Goal: Task Accomplishment & Management: Use online tool/utility

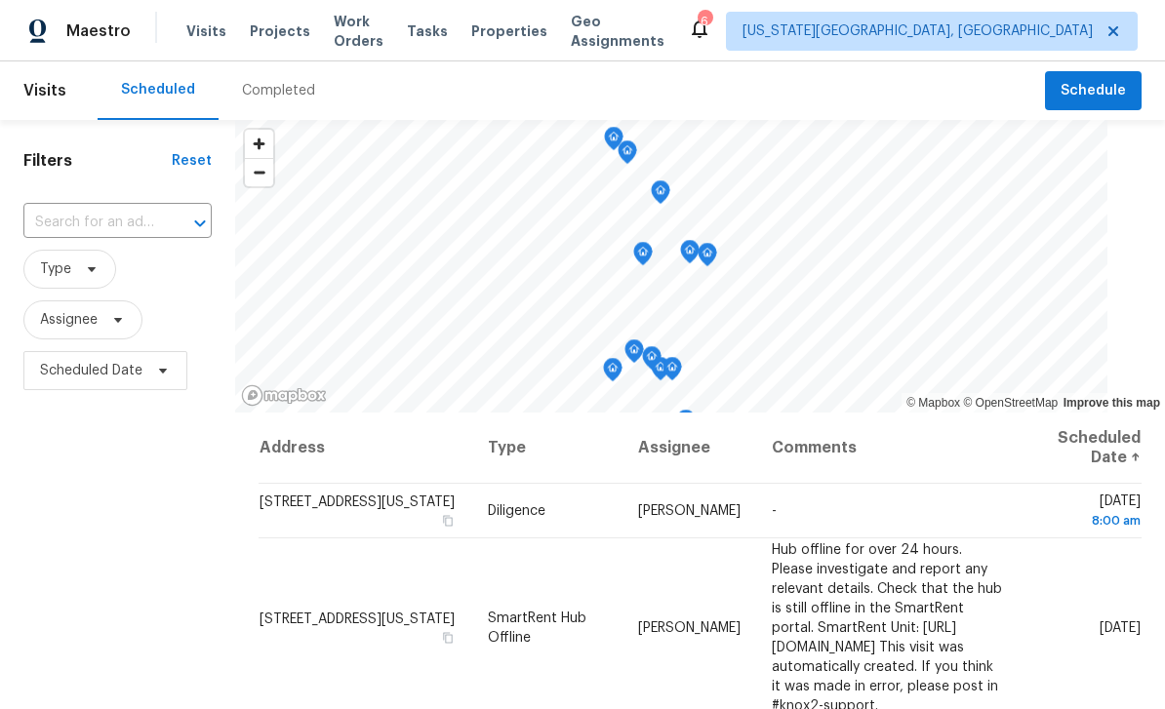
click at [196, 23] on span "Visits" at bounding box center [206, 31] width 40 height 20
click at [1092, 85] on span "Schedule" at bounding box center [1093, 91] width 65 height 24
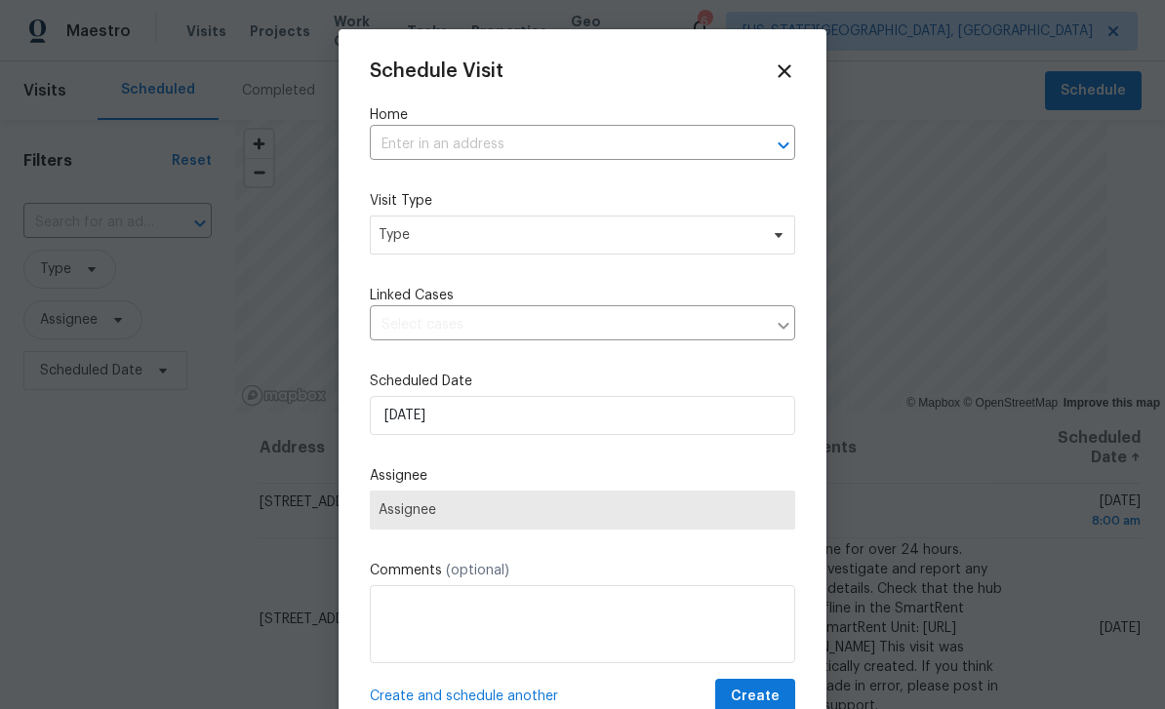
scroll to position [0, 0]
click at [652, 132] on input "text" at bounding box center [555, 145] width 371 height 30
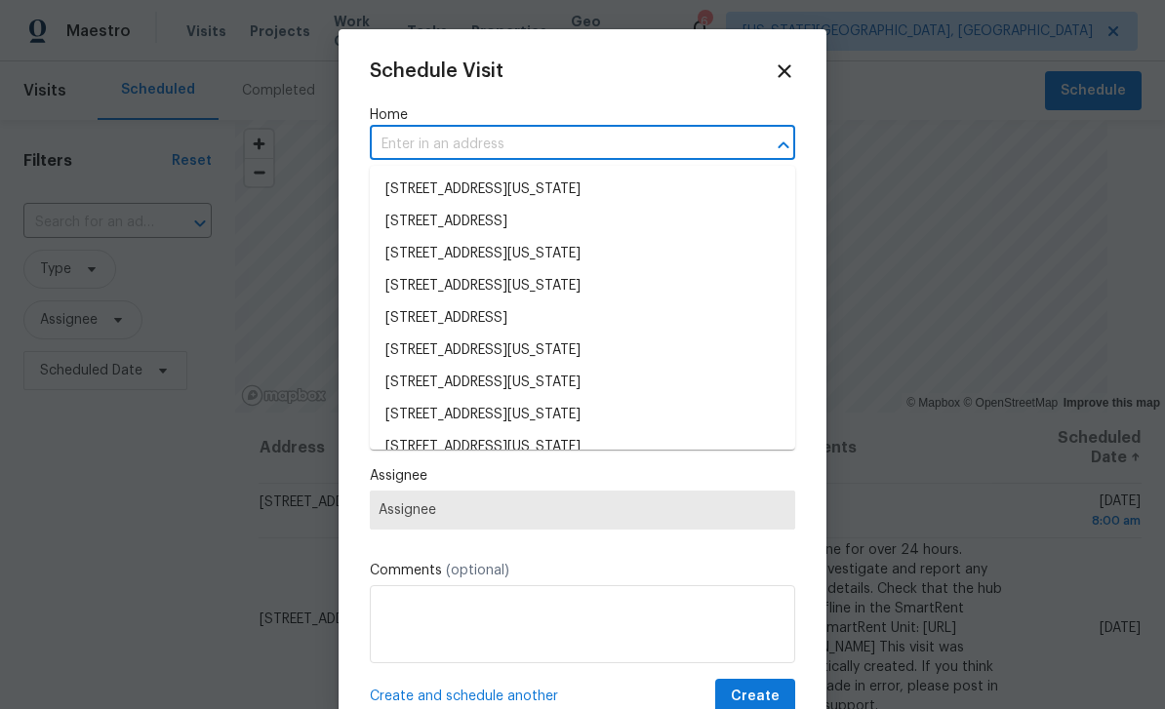
scroll to position [-2, 0]
click at [616, 145] on input "text" at bounding box center [555, 145] width 371 height 30
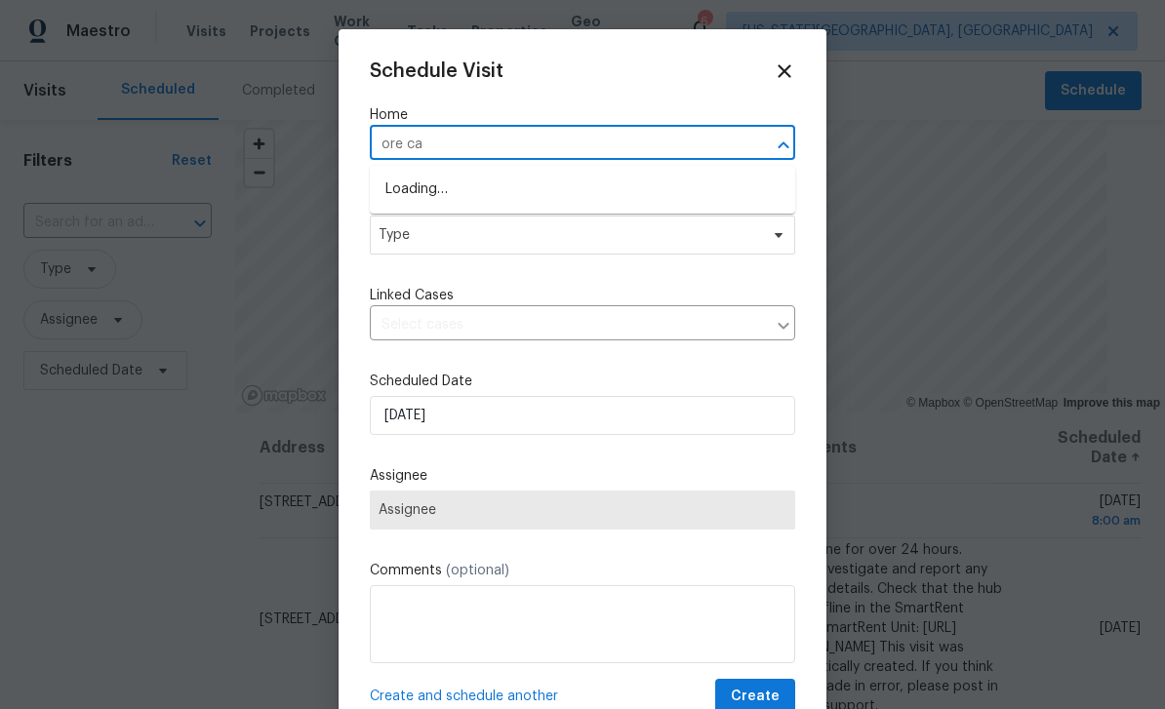
type input "ore car"
click at [439, 194] on li "[STREET_ADDRESS]" at bounding box center [582, 190] width 425 height 32
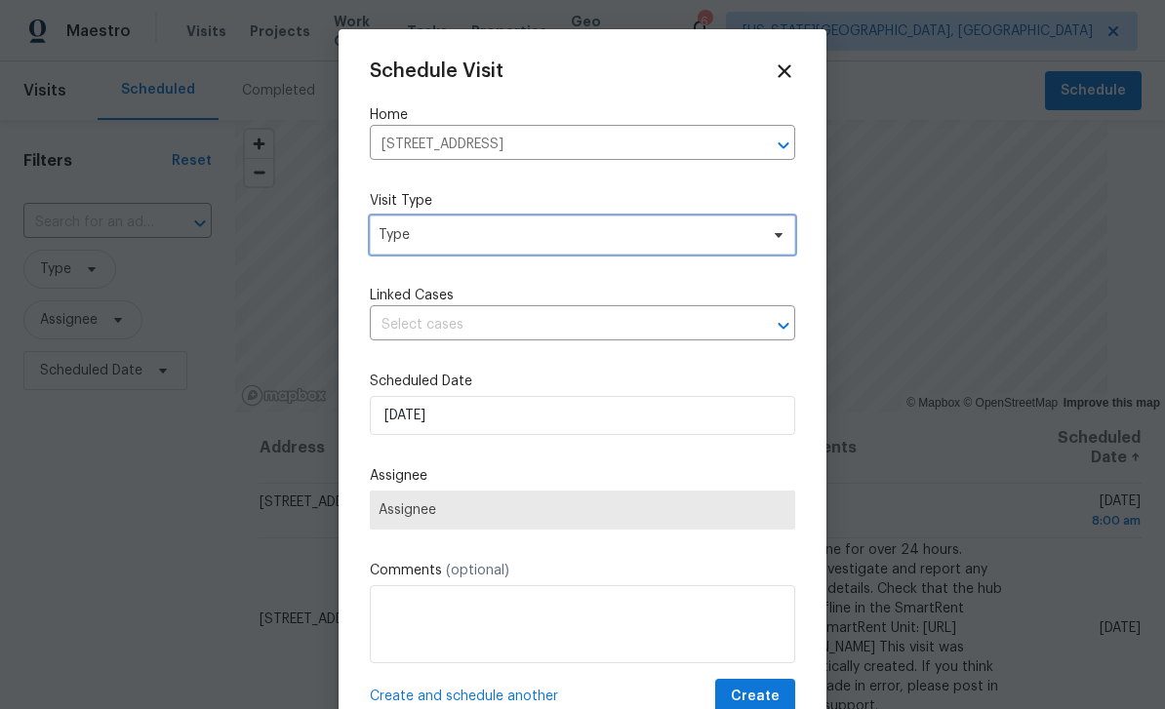
click at [409, 232] on span "Type" at bounding box center [569, 235] width 380 height 20
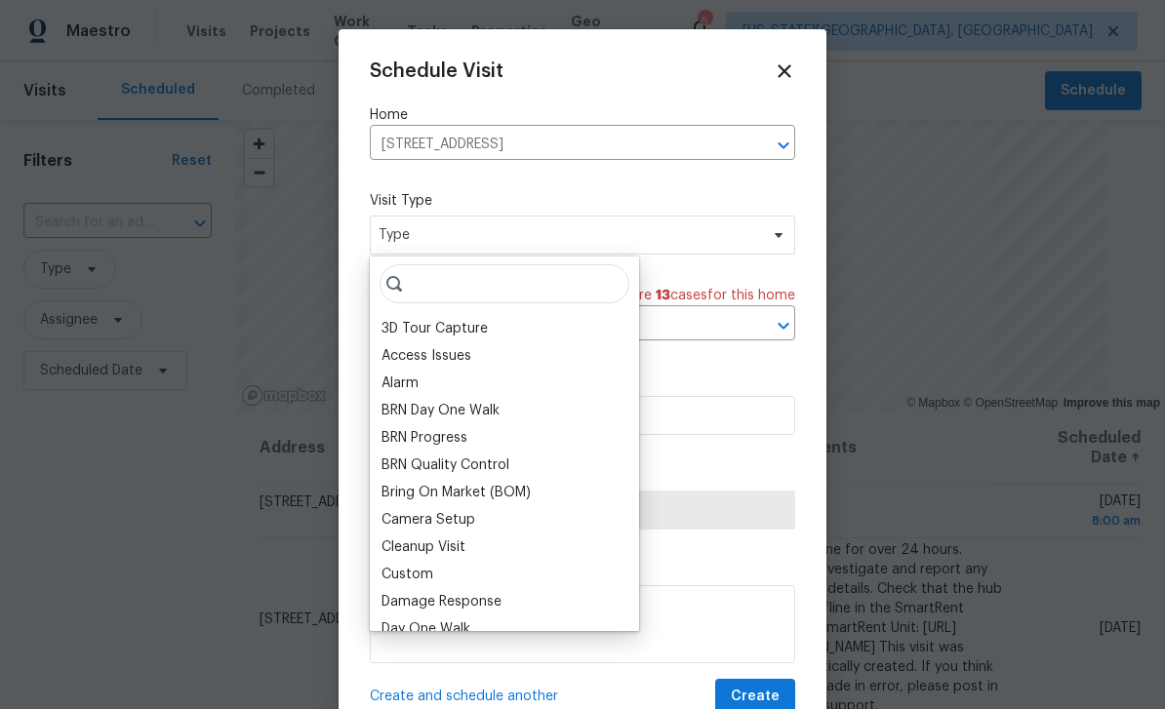
click at [407, 573] on div "Custom" at bounding box center [408, 575] width 52 height 20
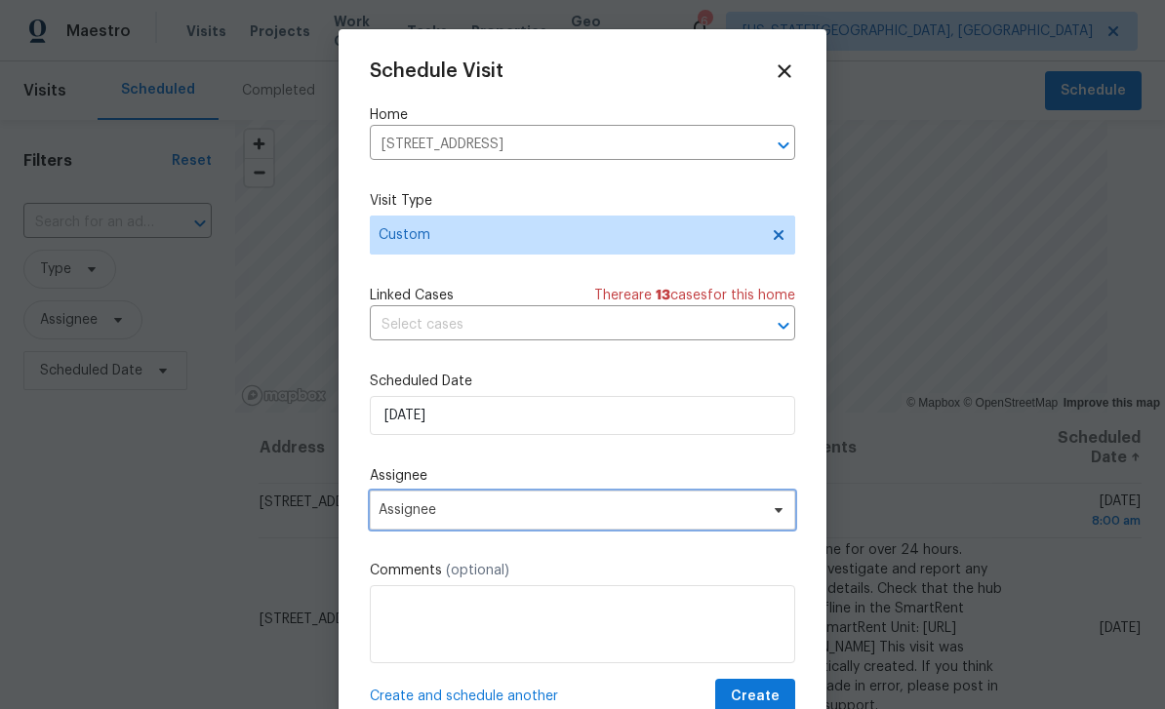
click at [381, 515] on span "Assignee" at bounding box center [570, 511] width 383 height 16
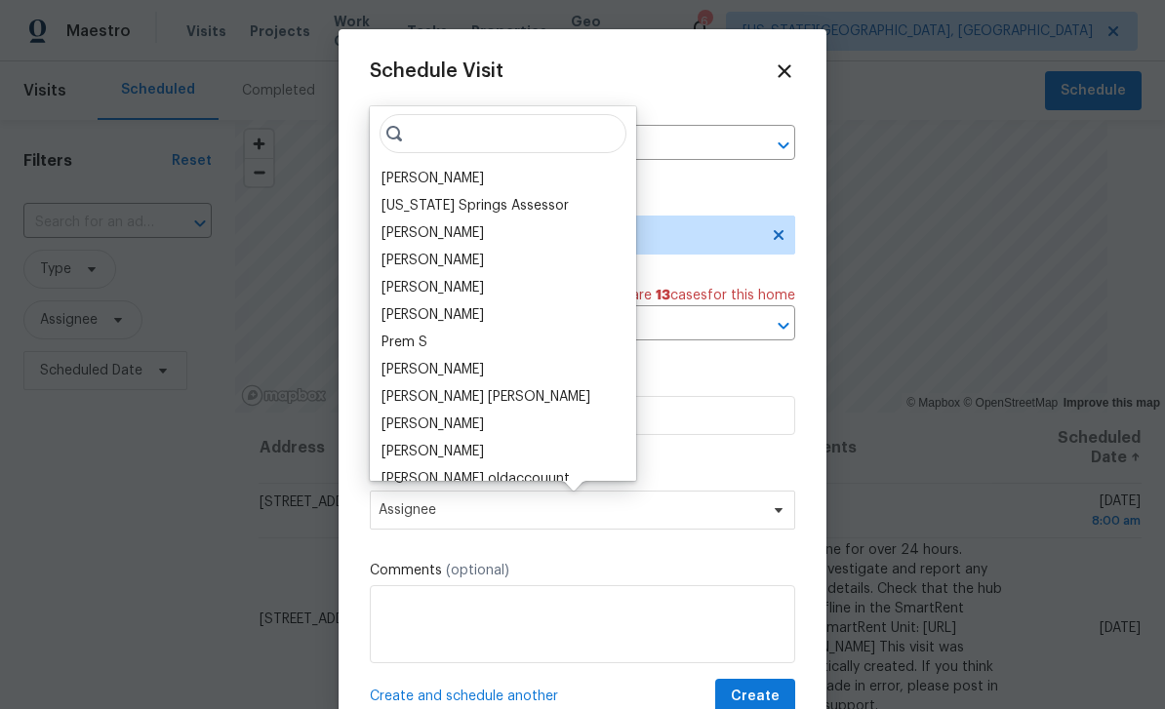
click at [405, 182] on div "[PERSON_NAME]" at bounding box center [433, 179] width 102 height 20
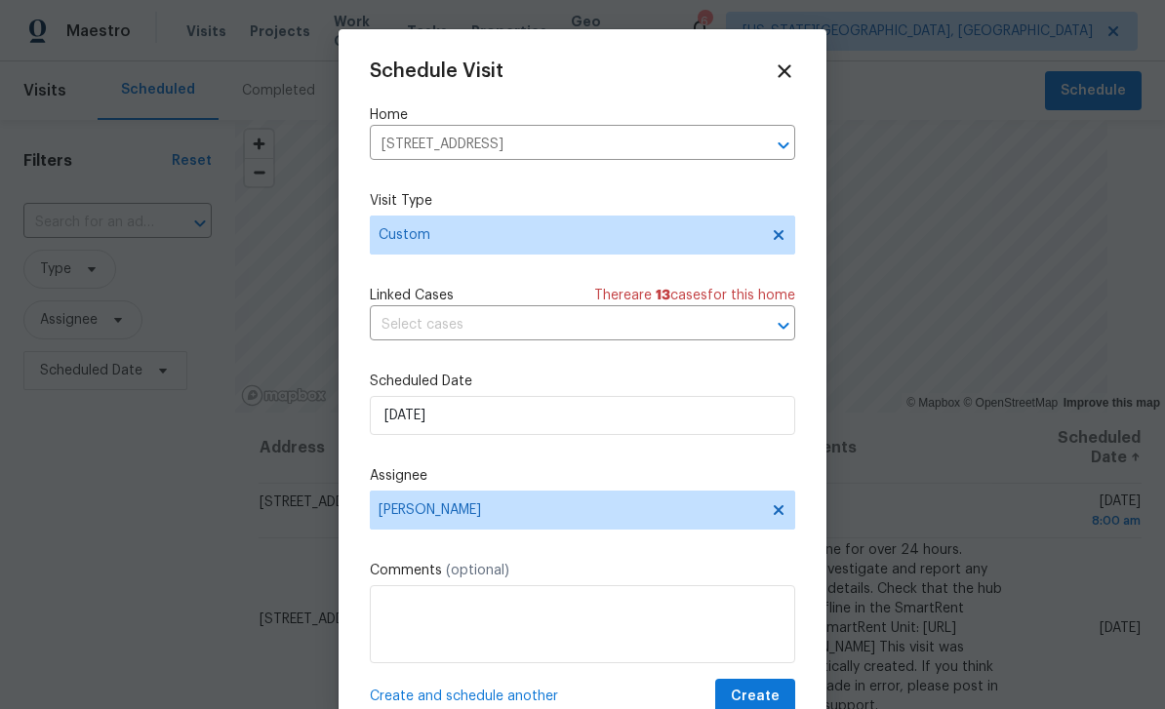
click at [768, 680] on div "Schedule Visit Home [STREET_ADDRESS] ​ Visit Type Custom Linked Cases There are…" at bounding box center [582, 388] width 425 height 655
click at [773, 685] on button "Create" at bounding box center [755, 697] width 80 height 36
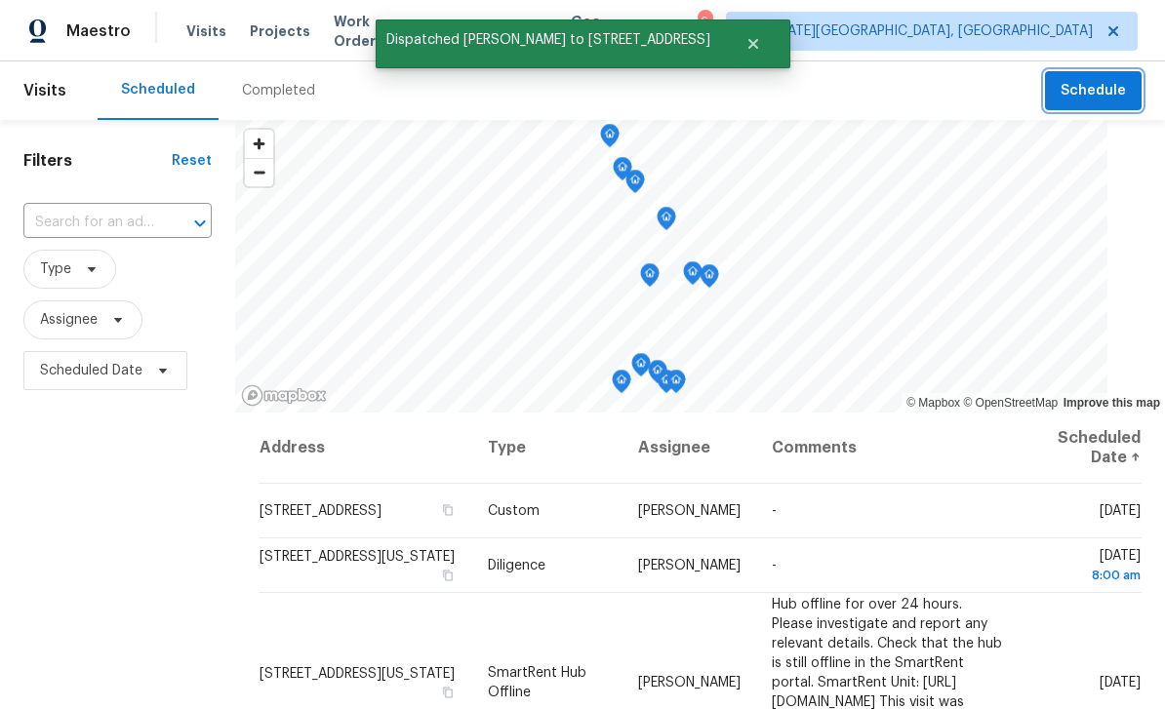
click at [1095, 105] on button "Schedule" at bounding box center [1093, 91] width 97 height 40
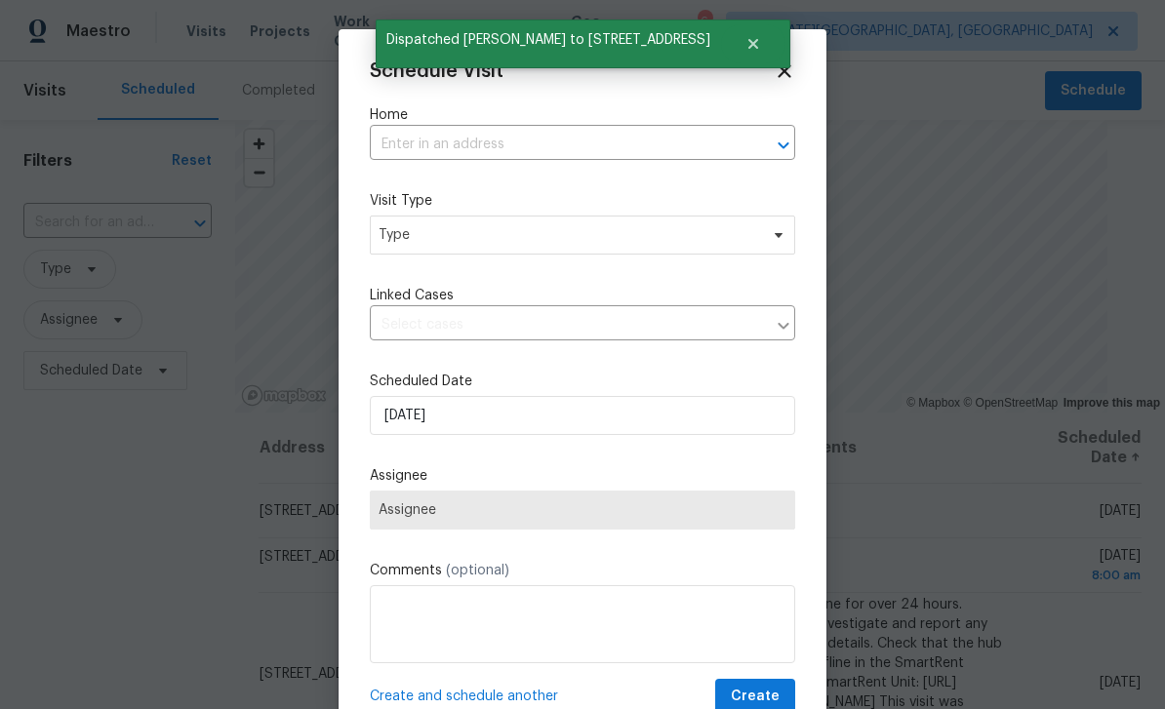
click at [649, 134] on input "text" at bounding box center [555, 145] width 371 height 30
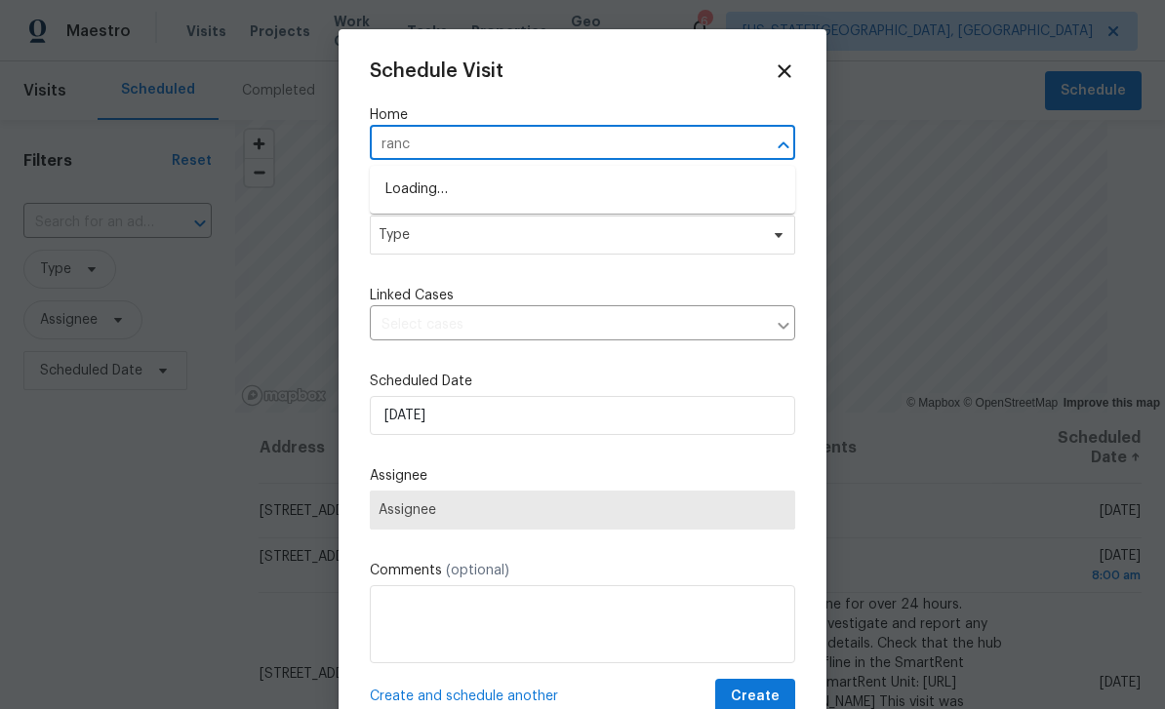
type input "ranch"
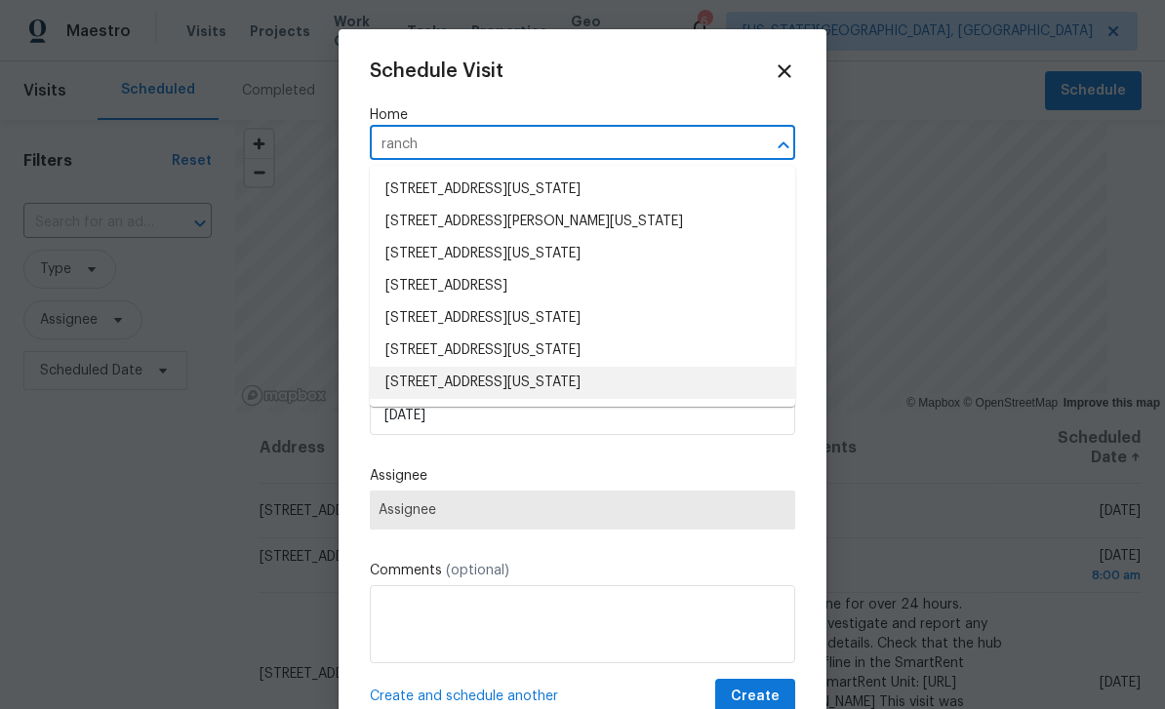
click at [409, 399] on li "[STREET_ADDRESS][US_STATE]" at bounding box center [582, 383] width 425 height 32
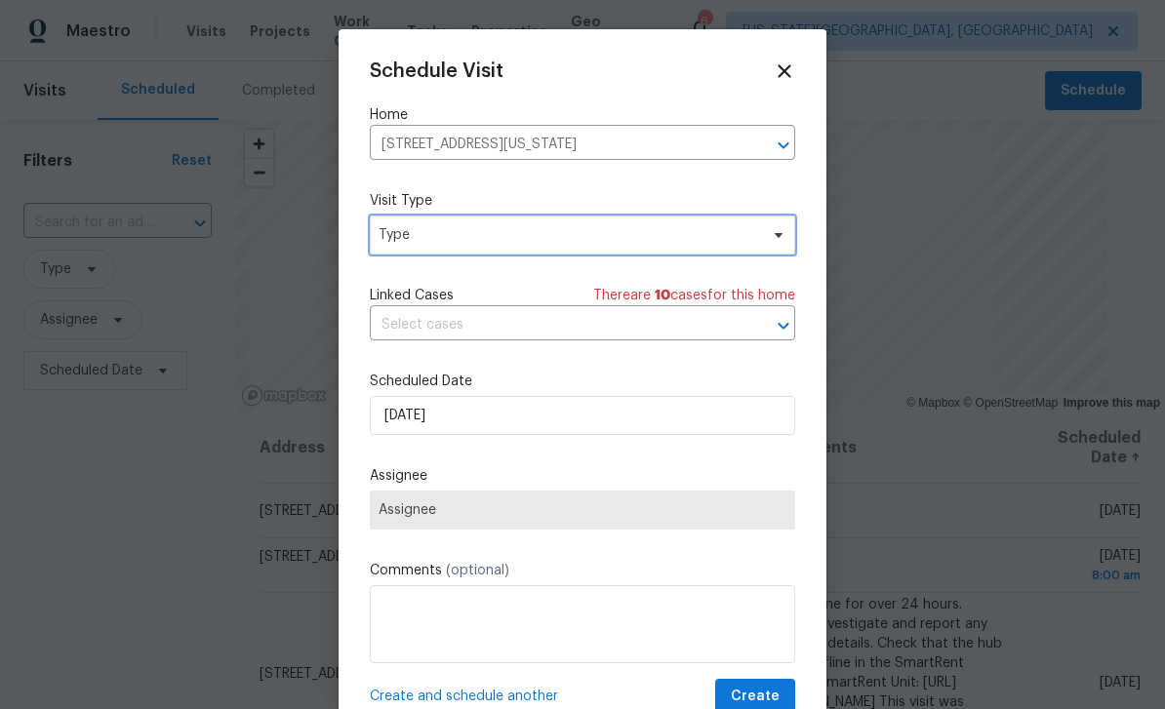
click at [398, 223] on span "Type" at bounding box center [582, 235] width 425 height 39
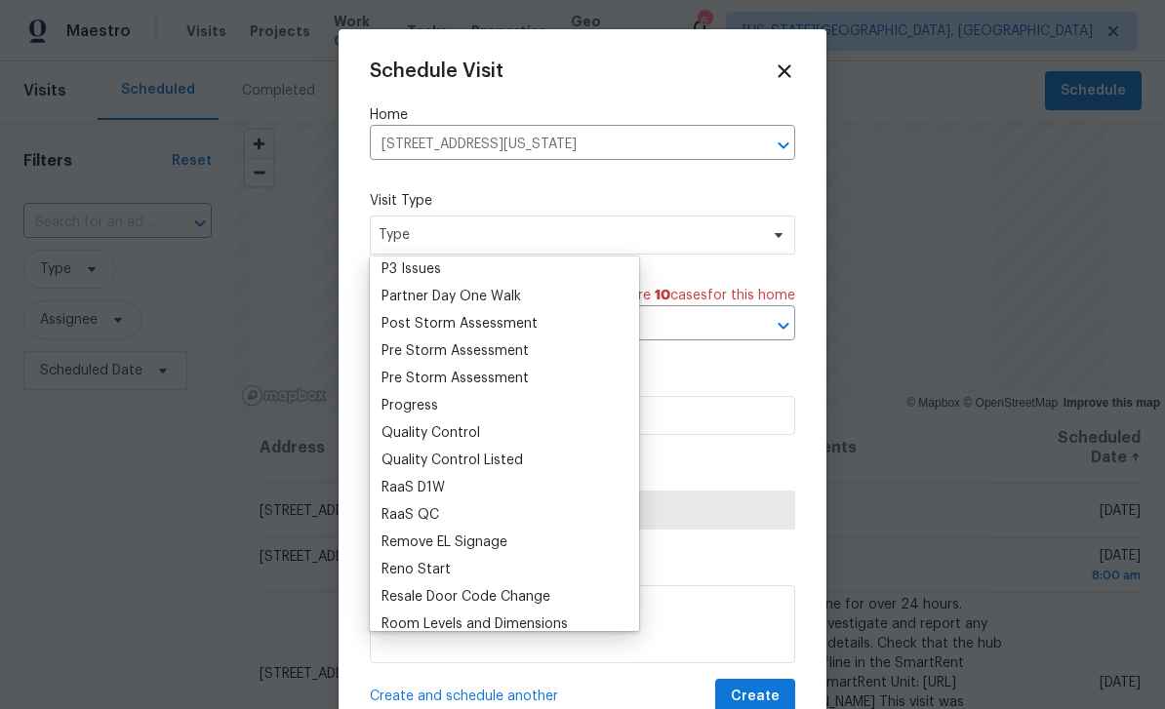
scroll to position [1194, 0]
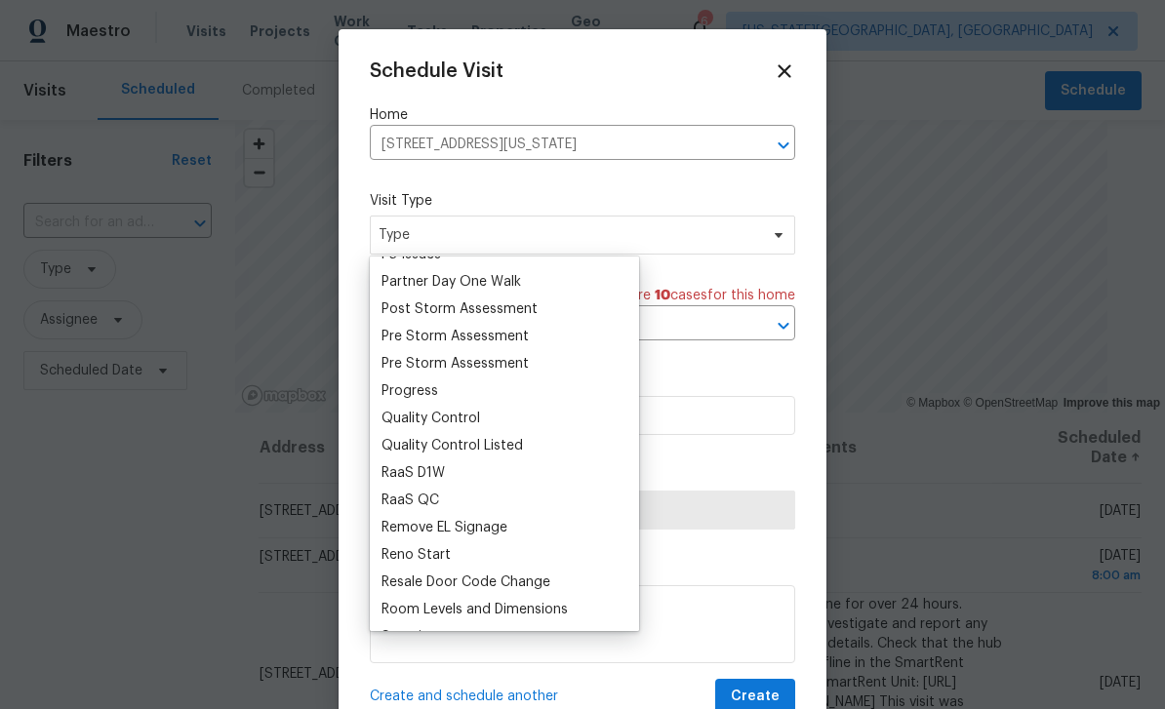
click at [367, 420] on div "Schedule Visit Home [STREET_ADDRESS][US_STATE] ​ Visit Type Type Linked Cases T…" at bounding box center [583, 370] width 488 height 683
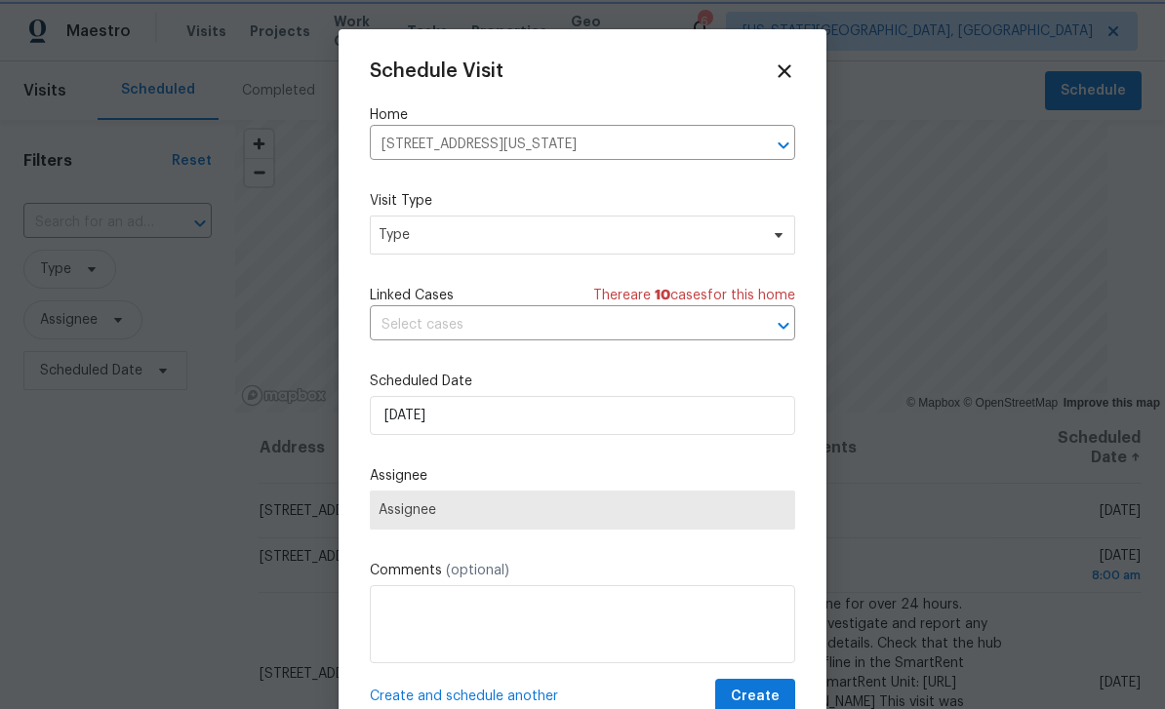
scroll to position [0, 0]
click at [391, 379] on label "Scheduled Date" at bounding box center [582, 382] width 425 height 20
click at [384, 235] on span "Type" at bounding box center [569, 235] width 380 height 20
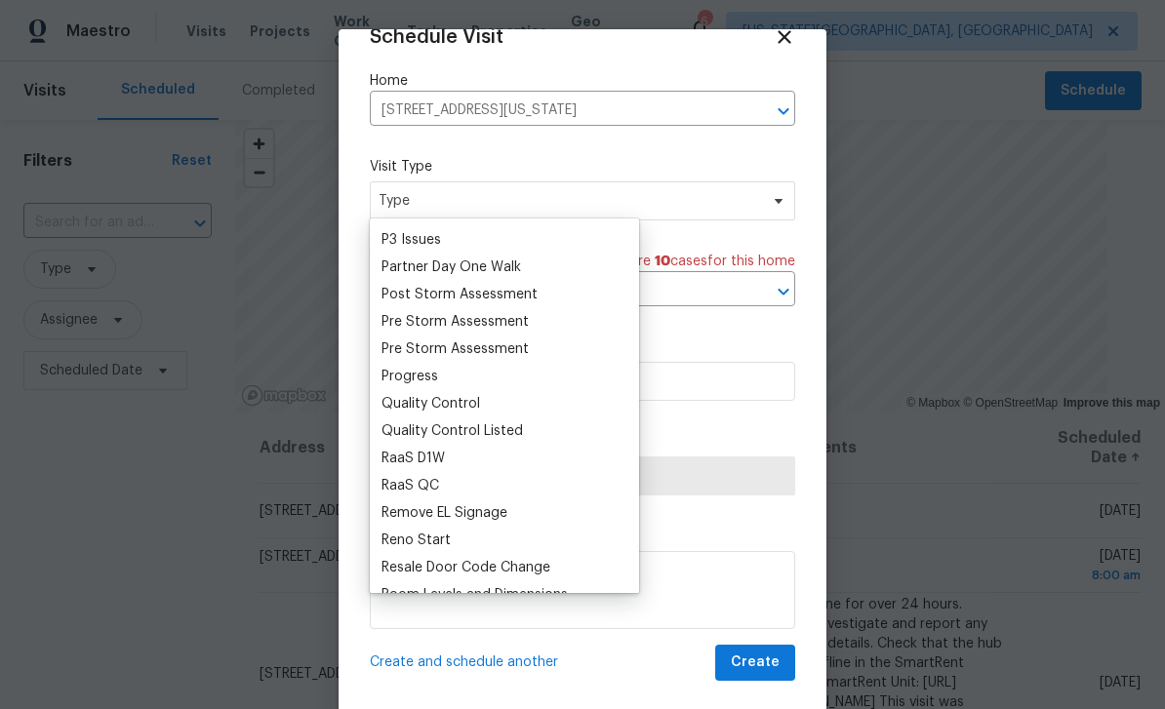
scroll to position [1170, 0]
click at [395, 369] on div "Progress" at bounding box center [410, 378] width 57 height 20
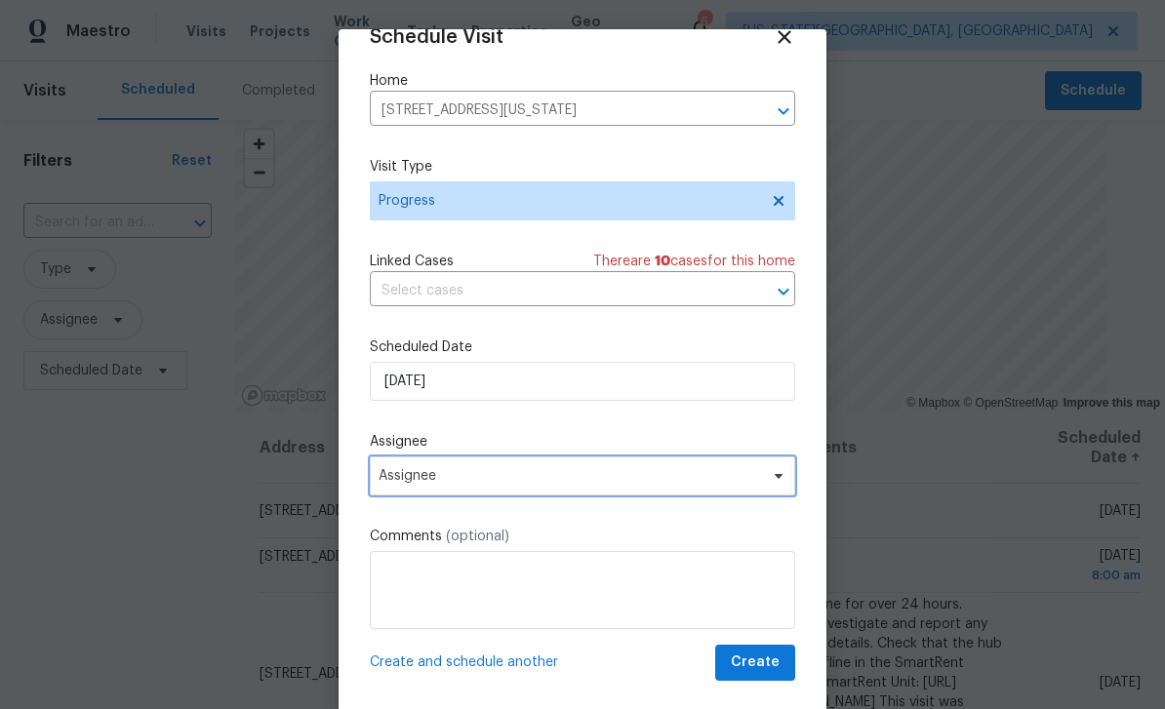
click at [397, 466] on span "Assignee" at bounding box center [582, 476] width 425 height 39
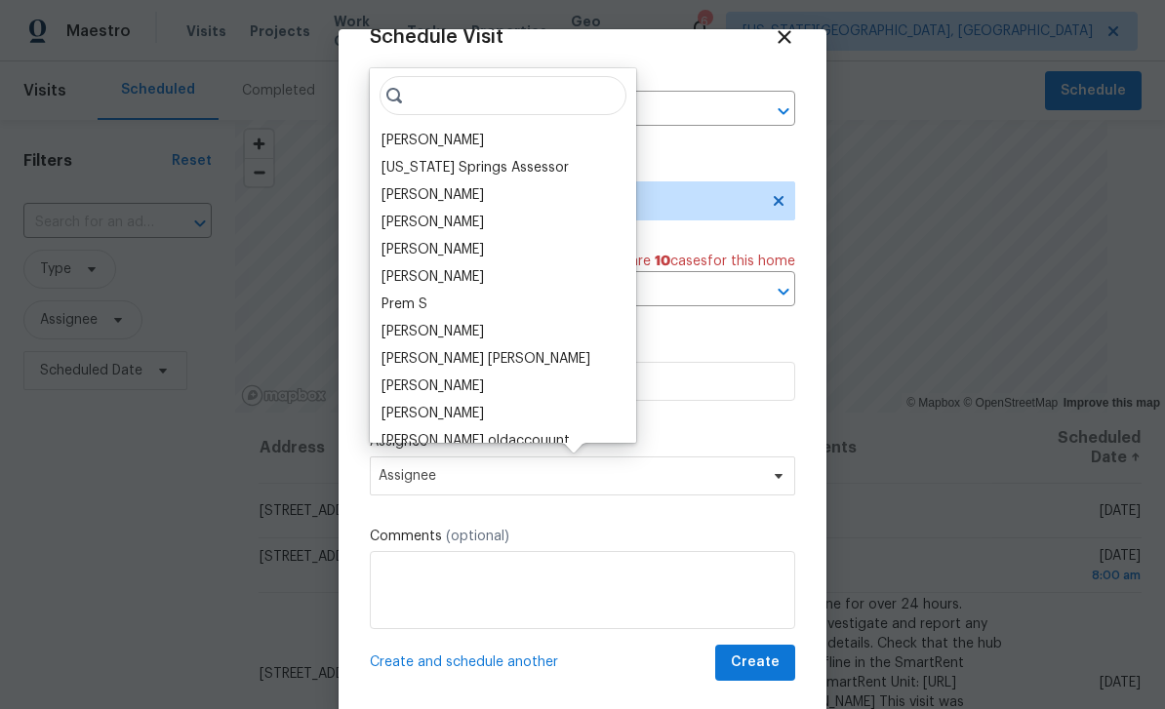
click at [384, 139] on div "[PERSON_NAME]" at bounding box center [433, 141] width 102 height 20
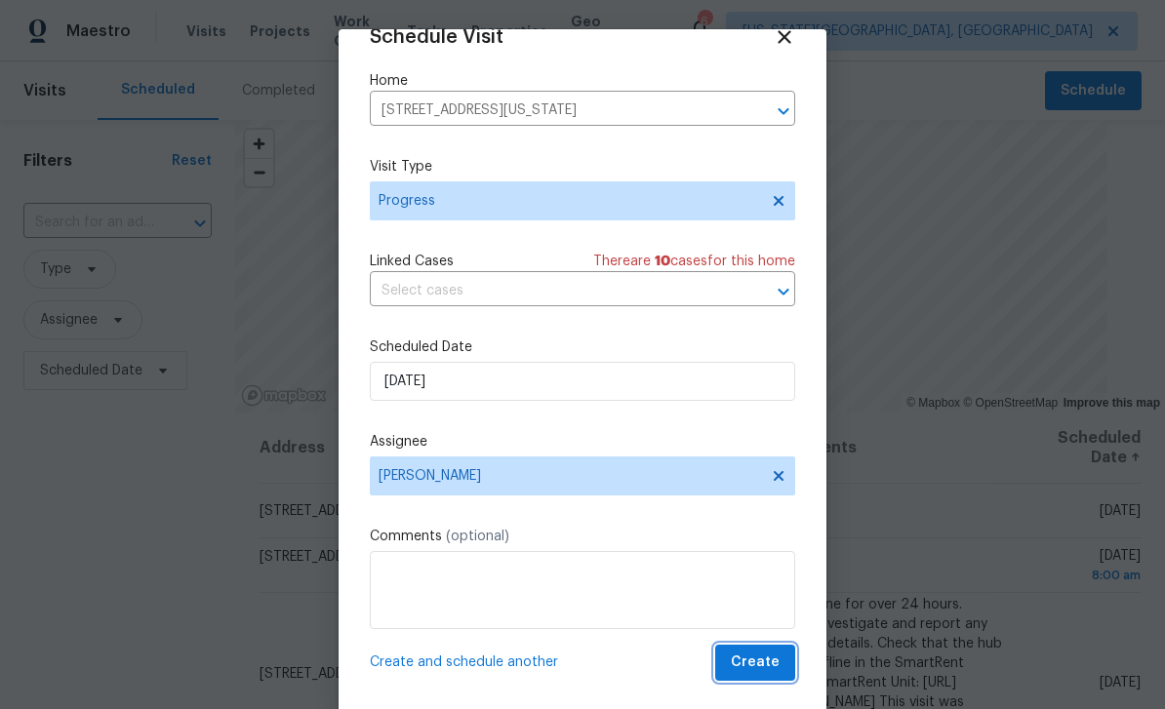
click at [765, 657] on span "Create" at bounding box center [755, 663] width 49 height 24
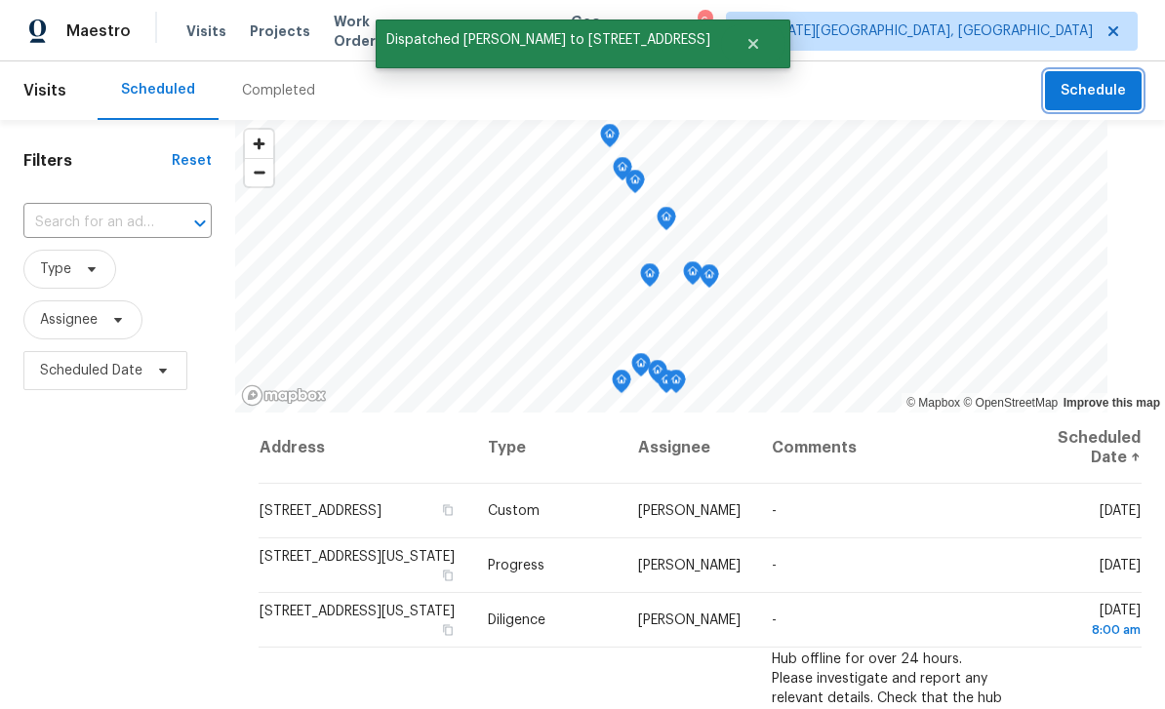
click at [1103, 91] on span "Schedule" at bounding box center [1093, 91] width 65 height 24
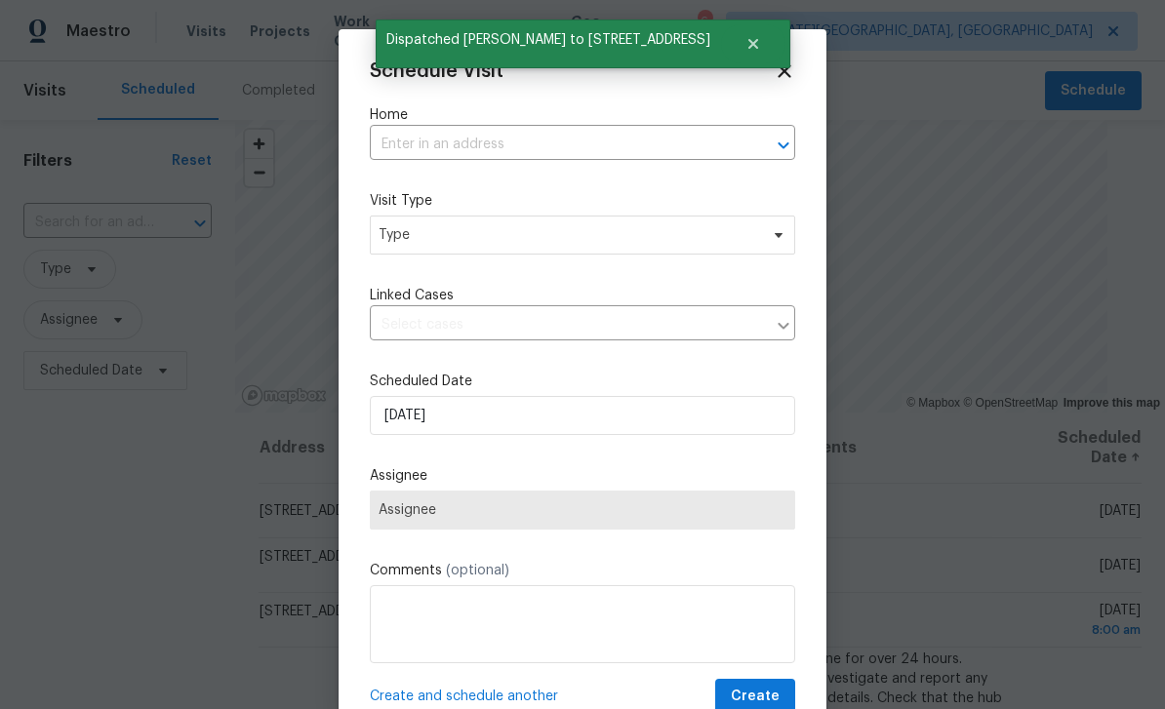
click at [644, 139] on input "text" at bounding box center [555, 145] width 371 height 30
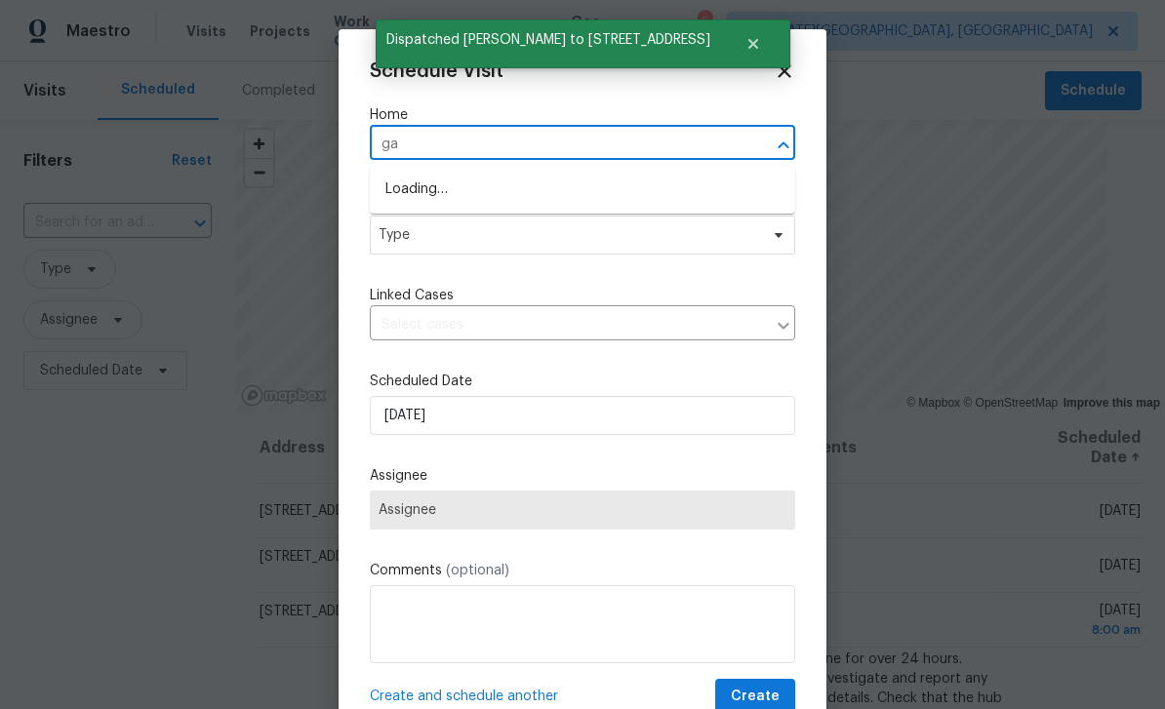
type input "gal"
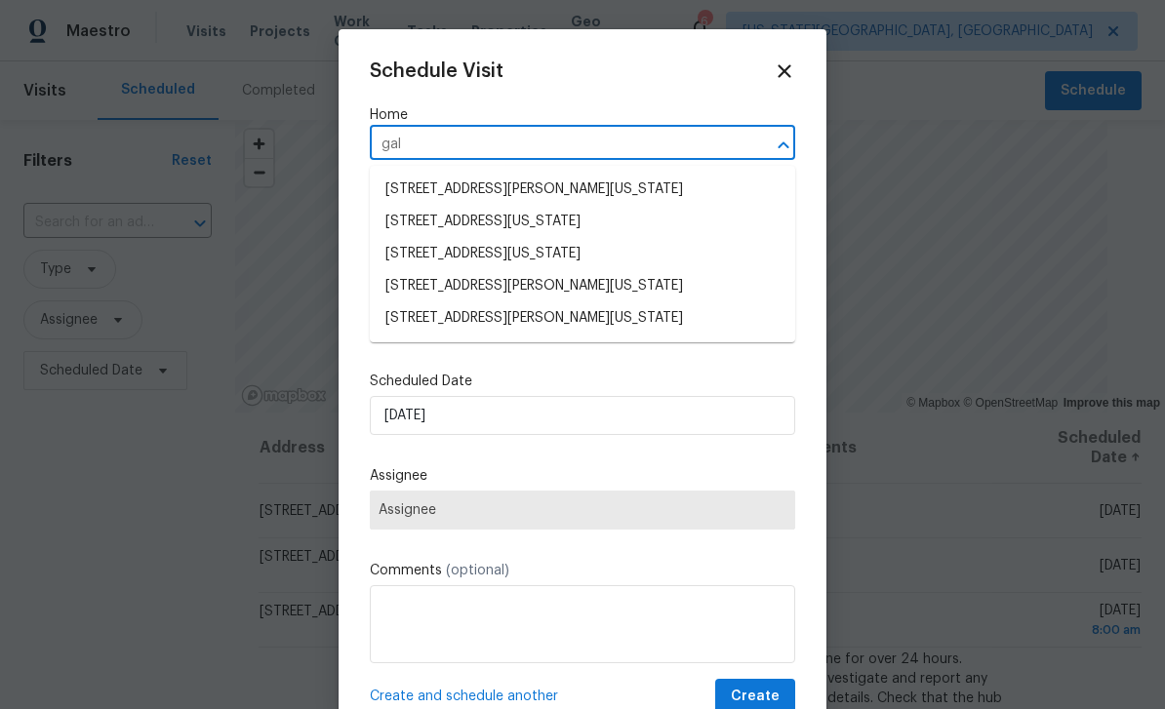
click at [410, 301] on li "[STREET_ADDRESS][PERSON_NAME][US_STATE]" at bounding box center [582, 286] width 425 height 32
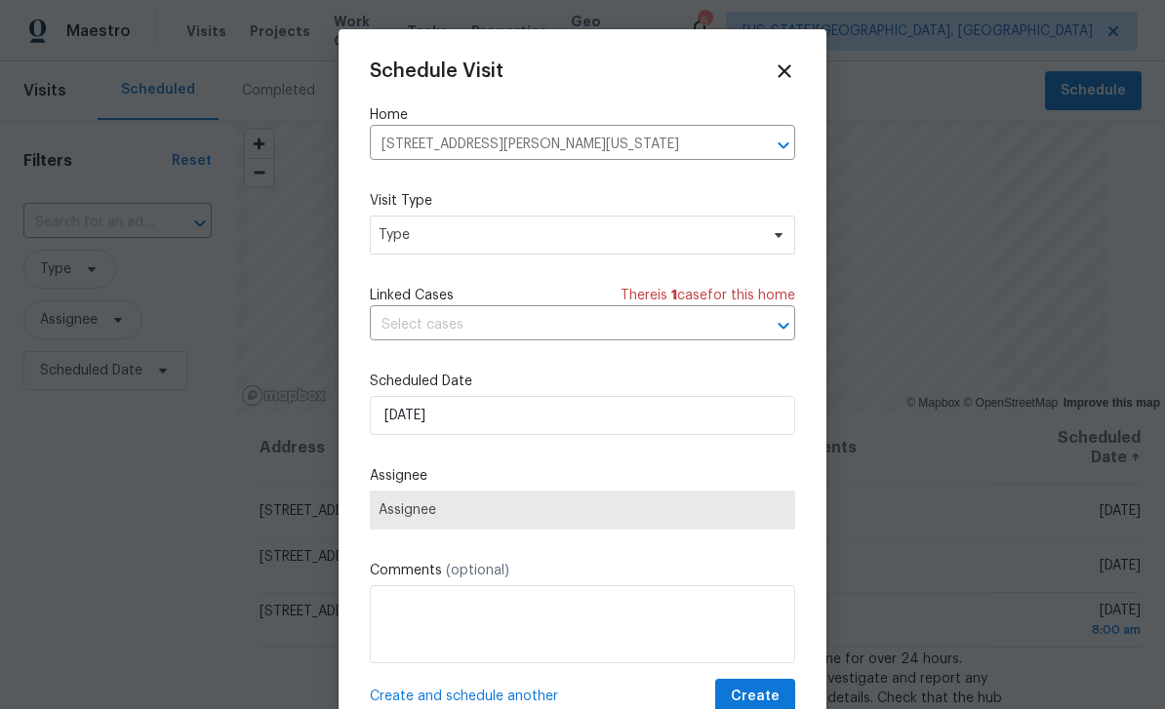
click at [765, 141] on icon "Clear" at bounding box center [758, 146] width 20 height 20
click at [424, 125] on div "Home ​" at bounding box center [582, 132] width 425 height 55
click at [423, 134] on input "text" at bounding box center [555, 145] width 371 height 30
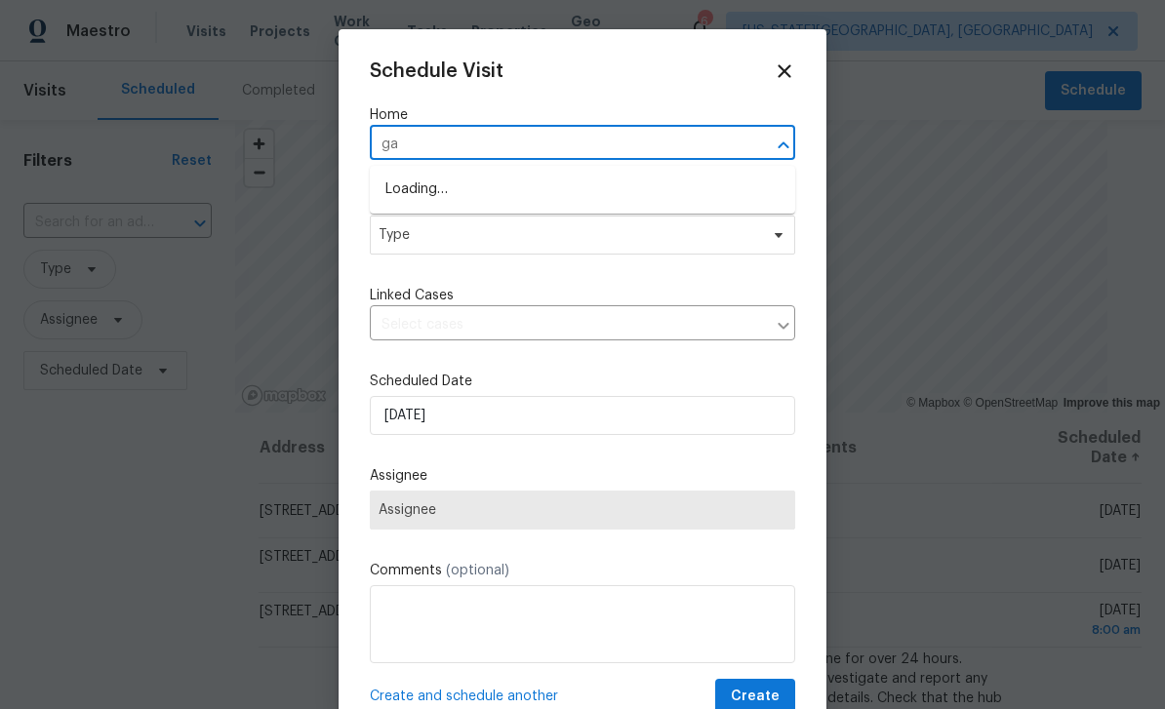
type input "gal"
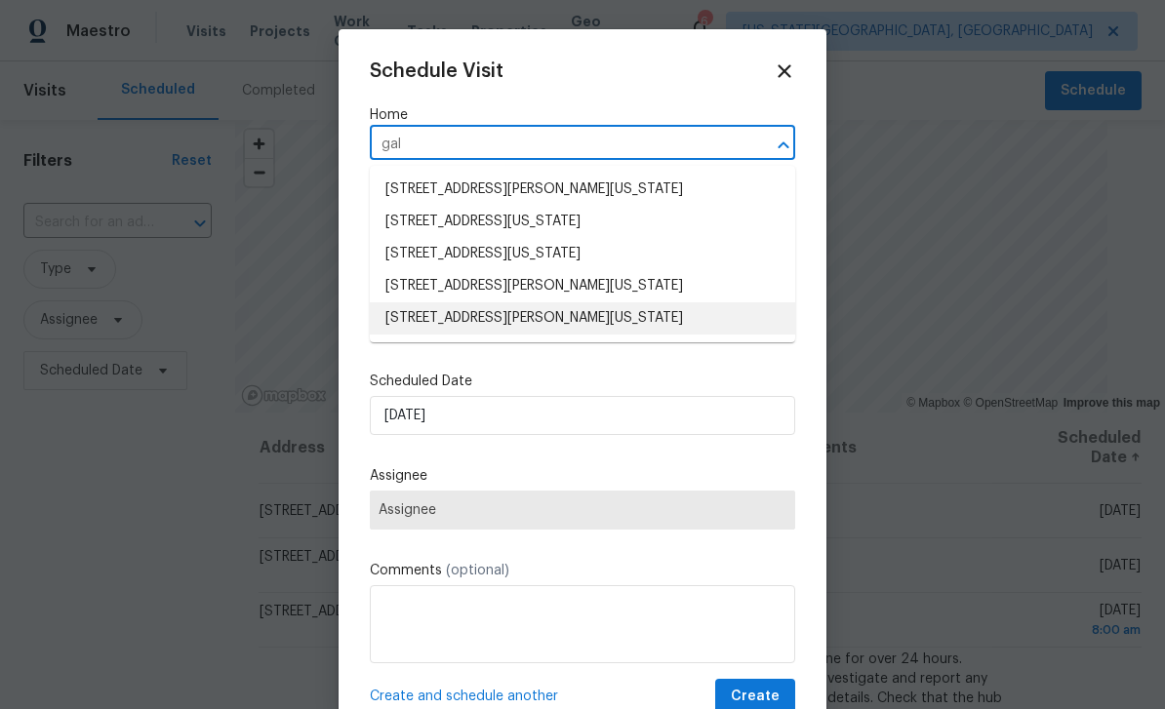
click at [418, 314] on li "[STREET_ADDRESS][PERSON_NAME][US_STATE]" at bounding box center [582, 319] width 425 height 32
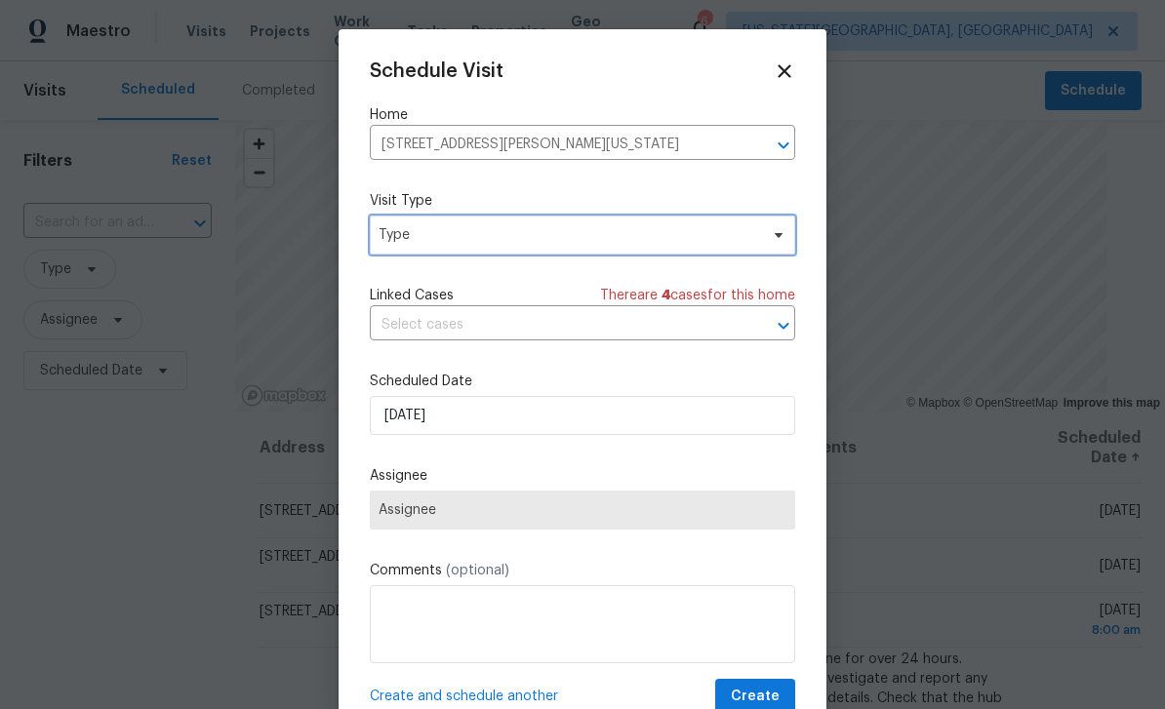
click at [385, 236] on span "Type" at bounding box center [569, 235] width 380 height 20
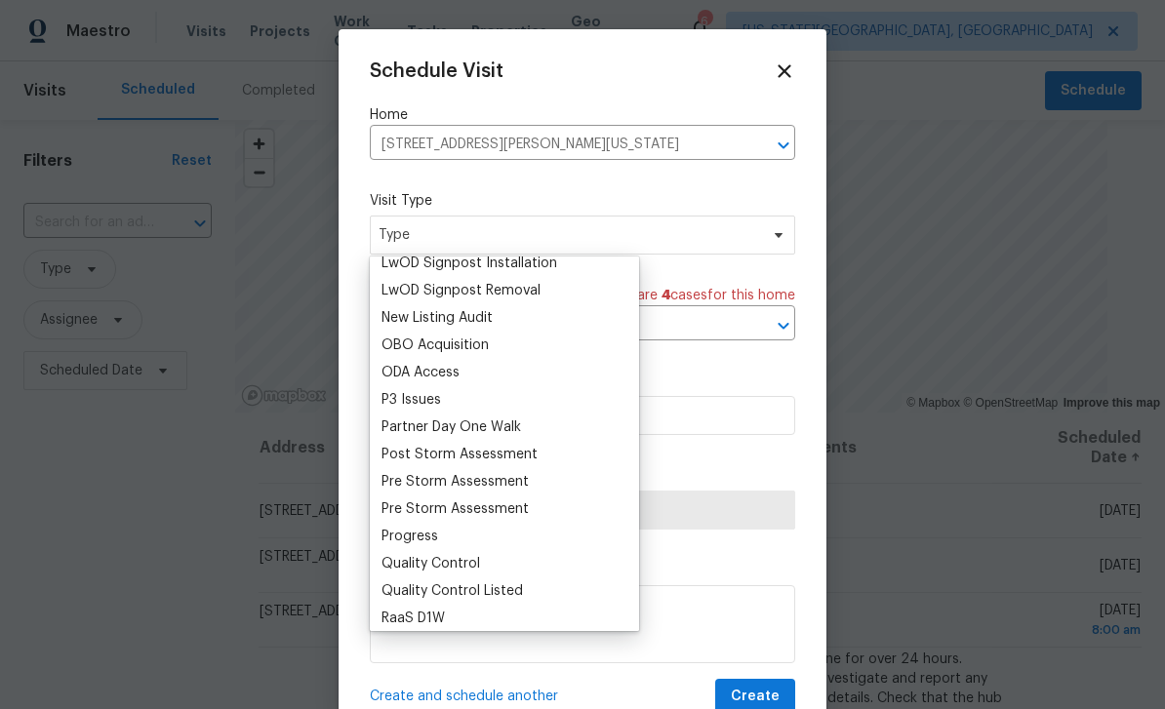
scroll to position [0, 0]
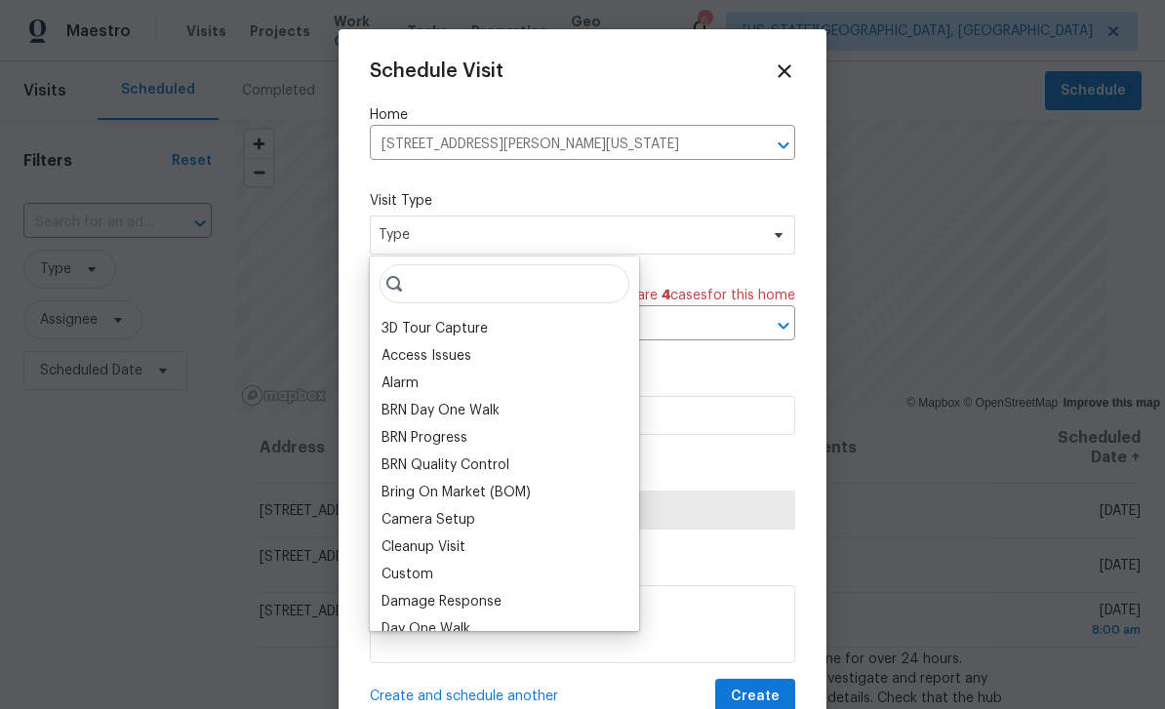
click at [389, 536] on div "Cleanup Visit" at bounding box center [505, 547] width 258 height 27
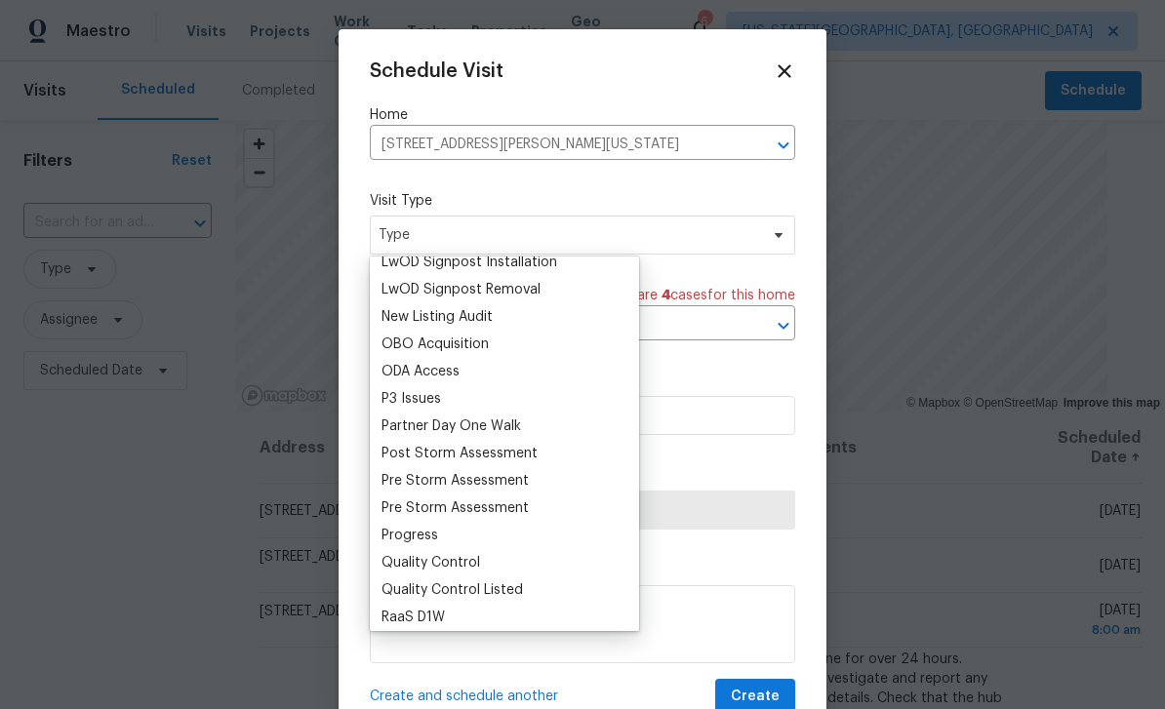
scroll to position [1054, 0]
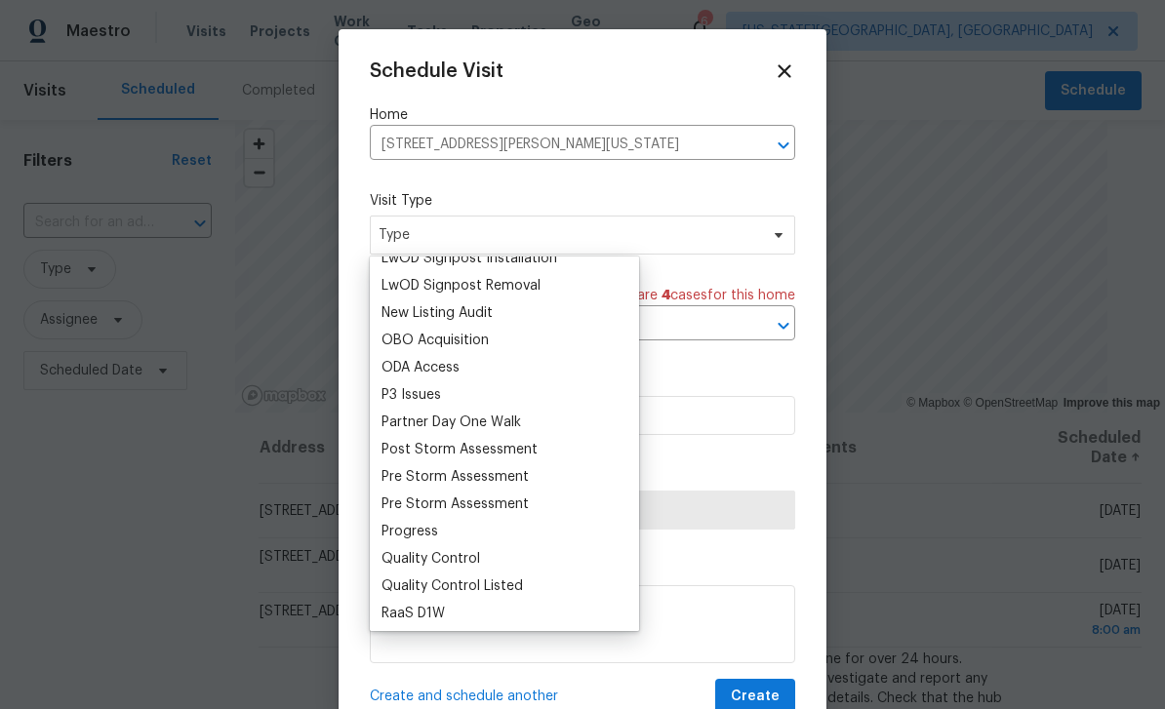
click at [389, 534] on div "Progress" at bounding box center [410, 532] width 57 height 20
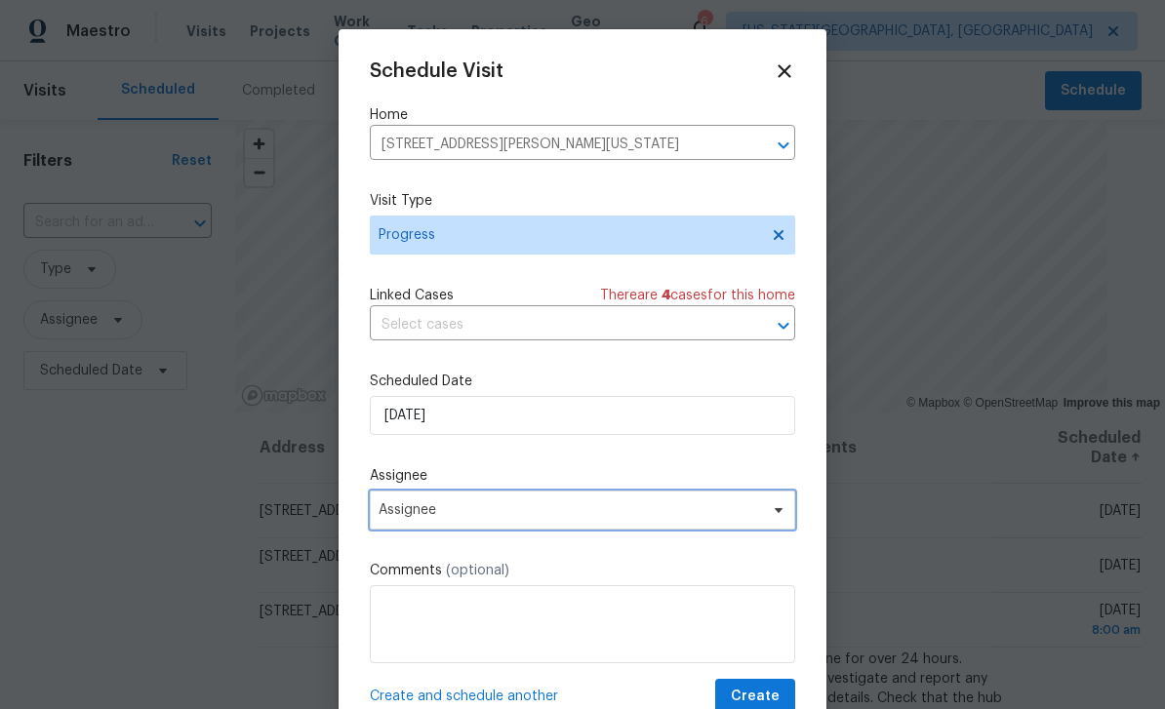
click at [387, 499] on span "Assignee" at bounding box center [582, 510] width 425 height 39
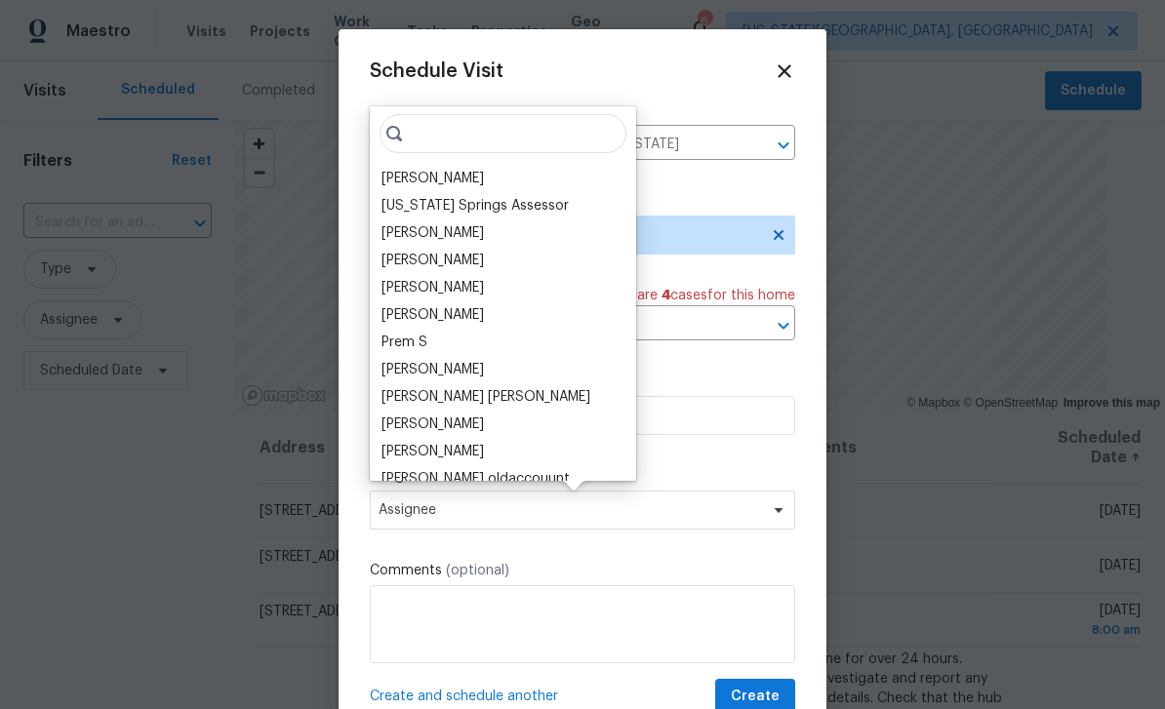
click at [392, 180] on div "[PERSON_NAME]" at bounding box center [433, 179] width 102 height 20
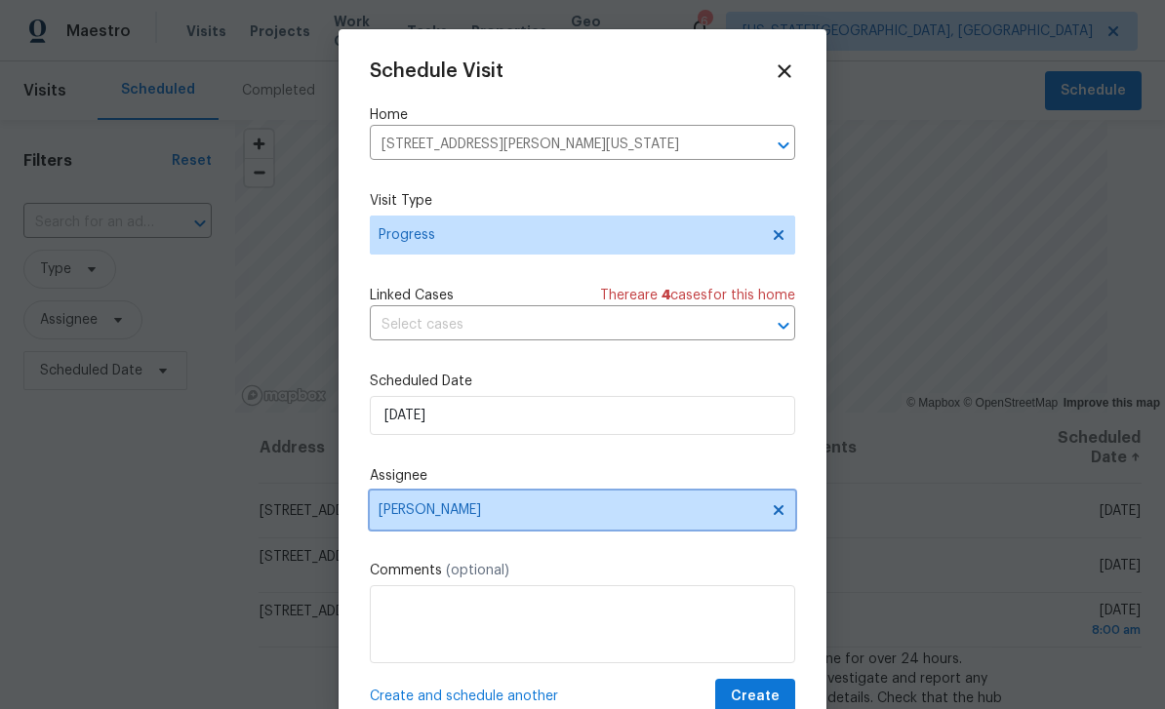
click at [393, 507] on span "[PERSON_NAME]" at bounding box center [570, 511] width 383 height 16
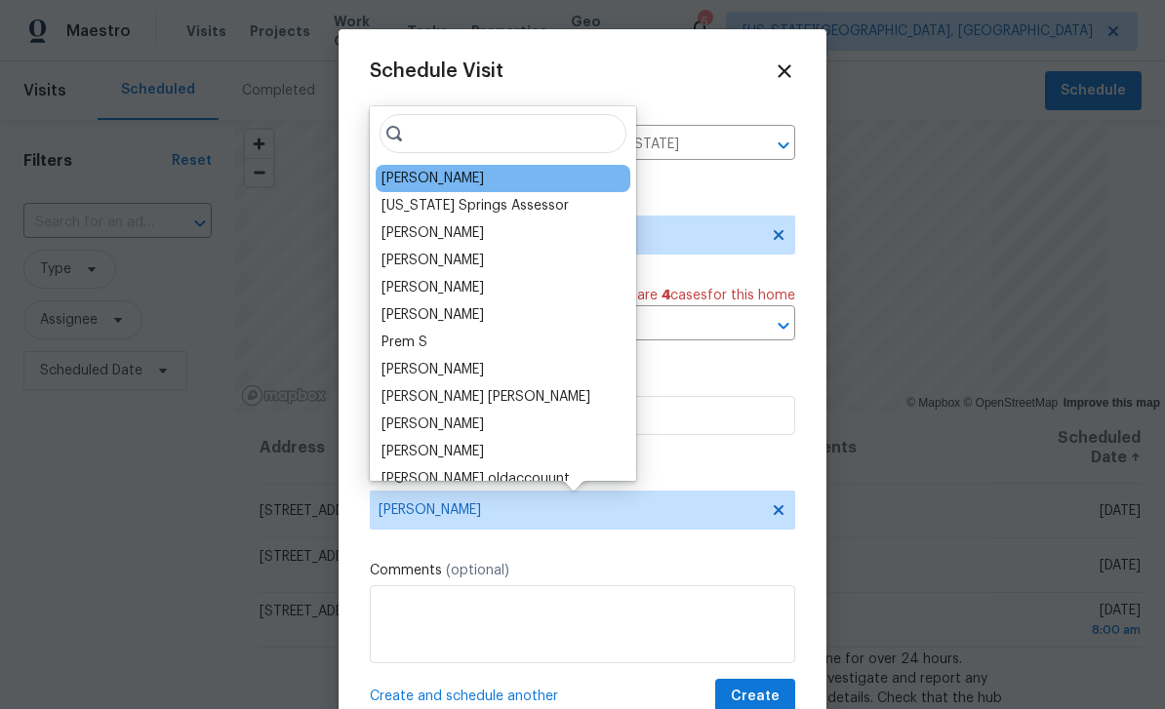
click at [977, 488] on div at bounding box center [582, 354] width 1165 height 709
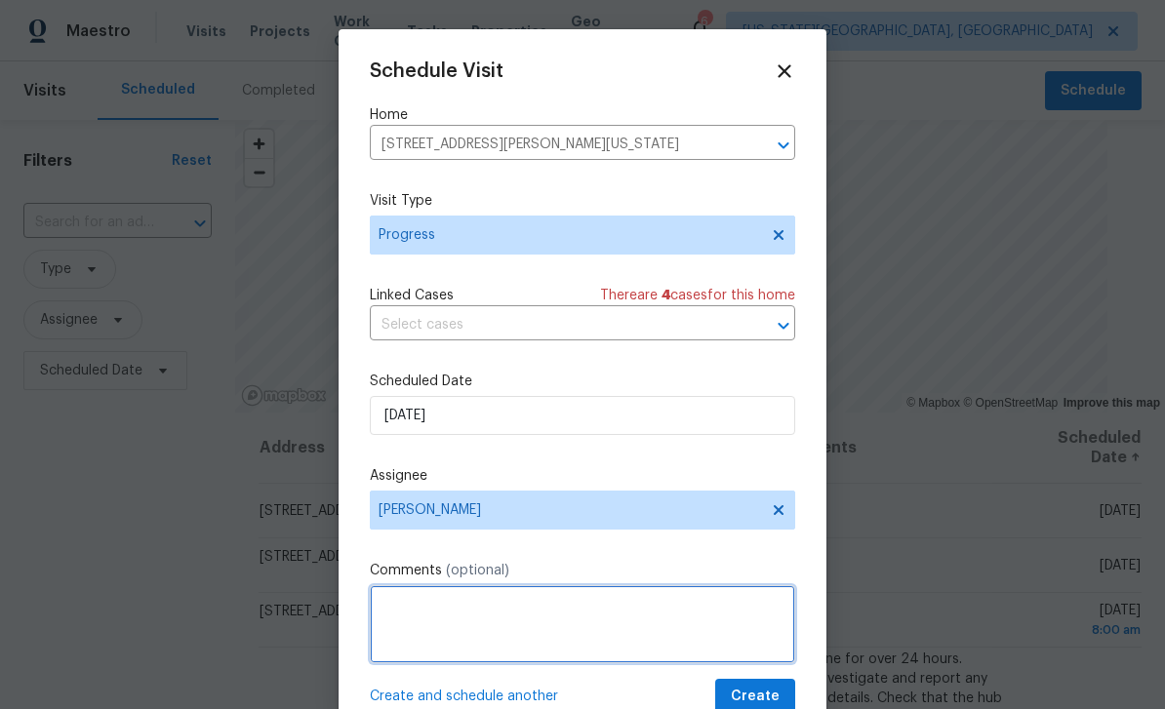
click at [750, 664] on textarea at bounding box center [582, 625] width 425 height 78
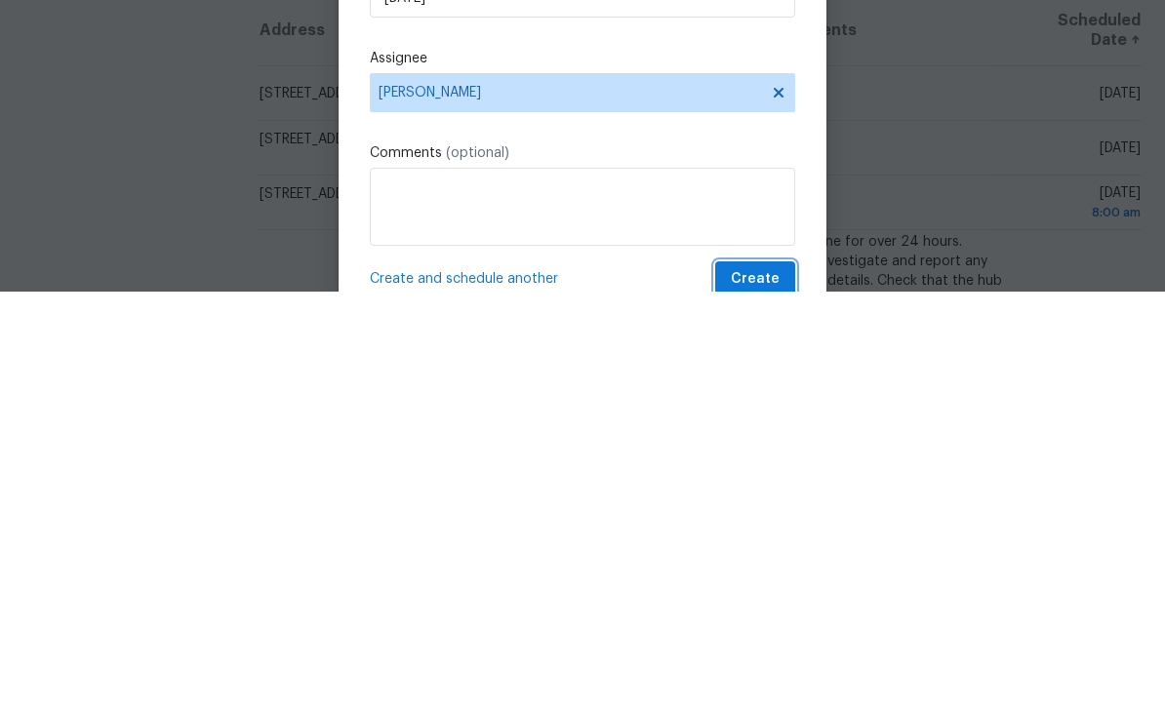
click at [746, 679] on button "Create" at bounding box center [755, 697] width 80 height 36
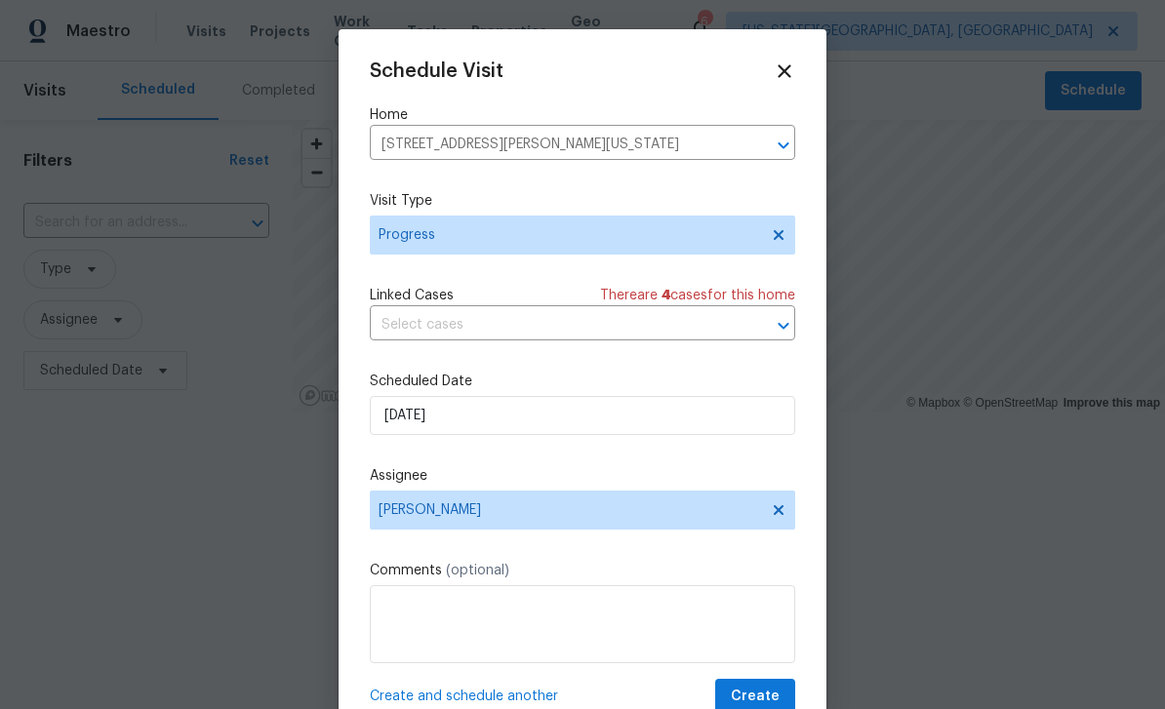
scroll to position [0, 0]
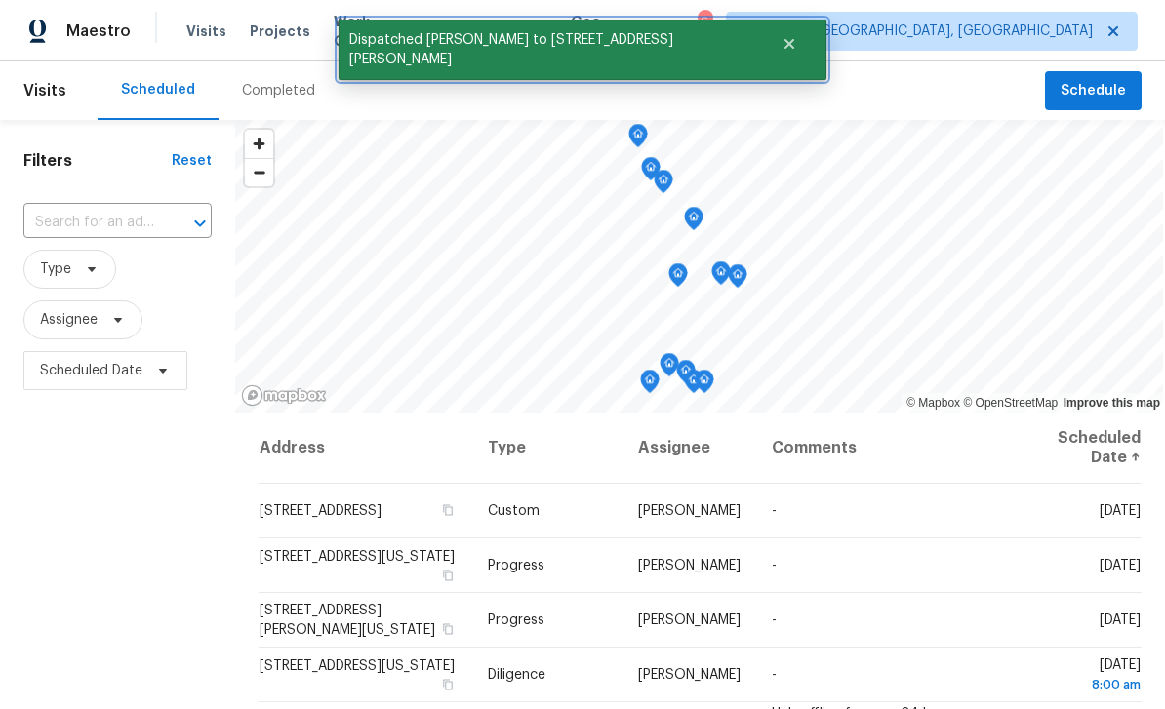
click at [785, 45] on icon "Close" at bounding box center [790, 44] width 10 height 10
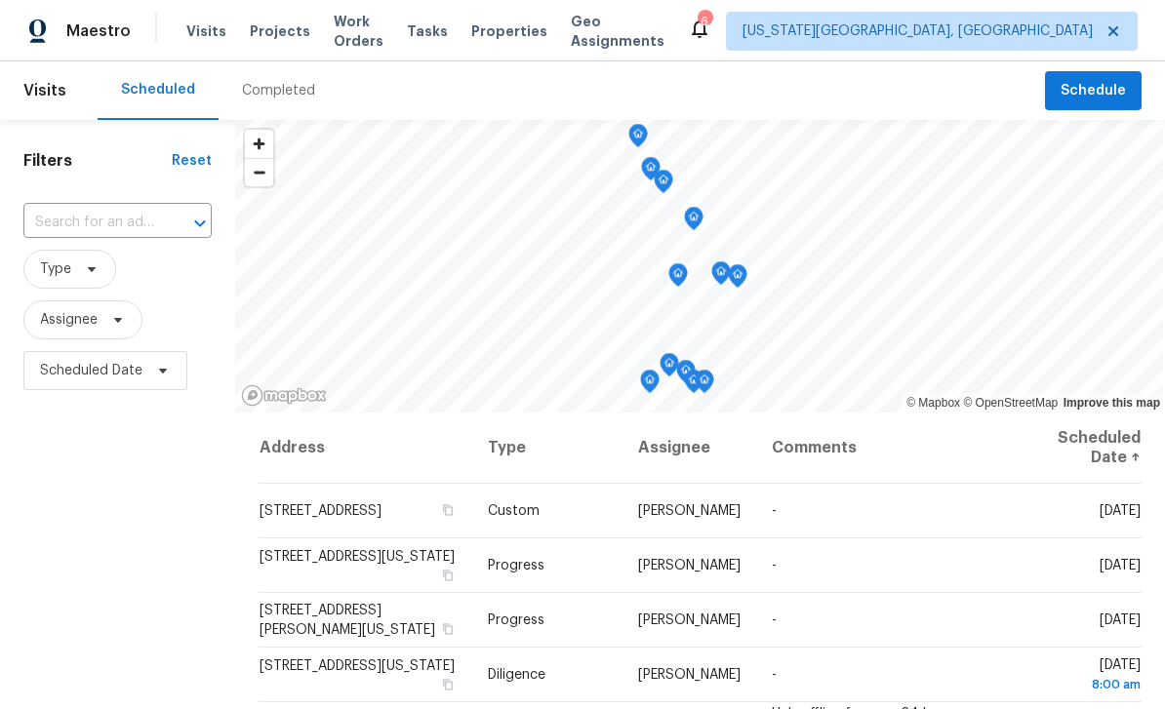
click at [529, 29] on span "Properties" at bounding box center [509, 31] width 76 height 20
